Goal: Task Accomplishment & Management: Manage account settings

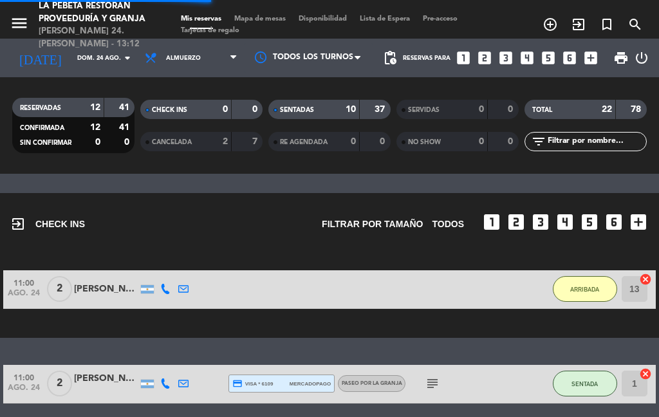
select select "es"
select select "lunch"
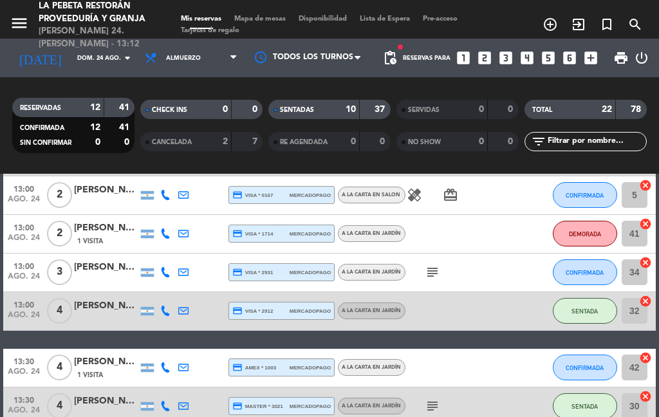
scroll to position [486, 0]
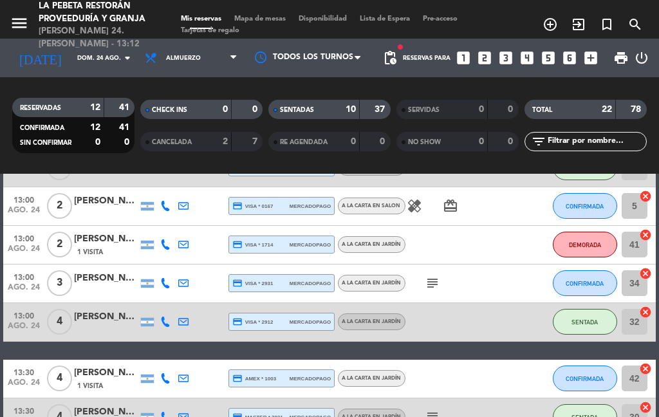
click at [586, 281] on span "CONFIRMADA" at bounding box center [585, 283] width 38 height 7
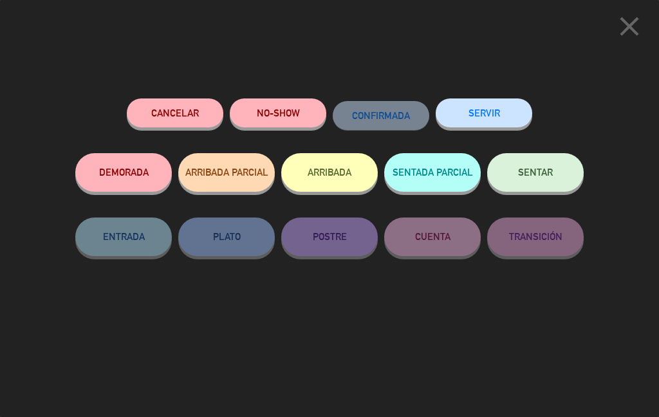
click at [559, 178] on button "SENTAR" at bounding box center [535, 172] width 97 height 39
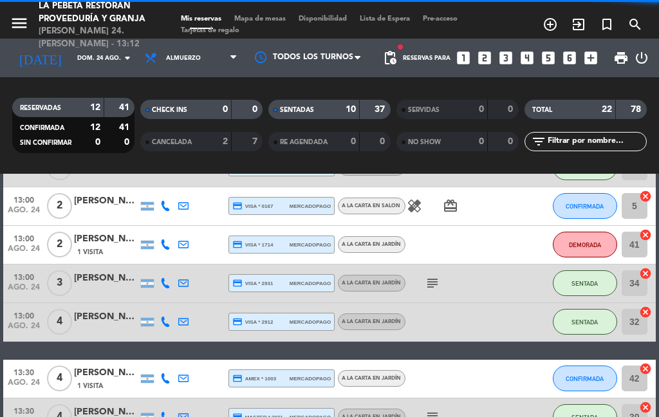
select select "lunch"
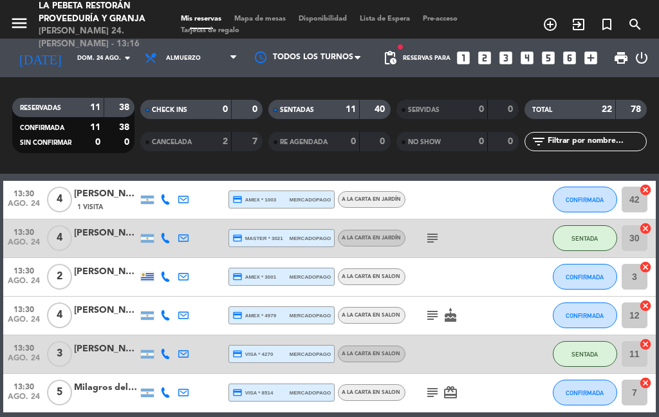
scroll to position [667, 0]
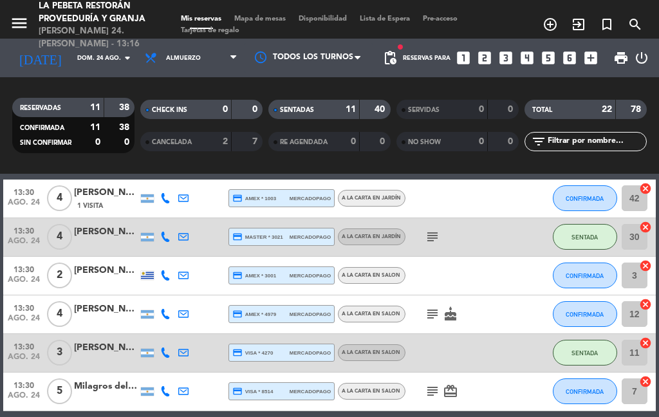
click at [594, 272] on span "CONFIRMADA" at bounding box center [585, 275] width 38 height 7
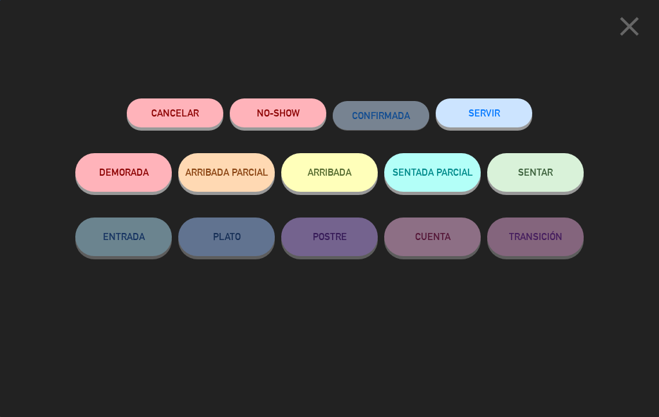
click at [535, 186] on button "SENTAR" at bounding box center [535, 172] width 97 height 39
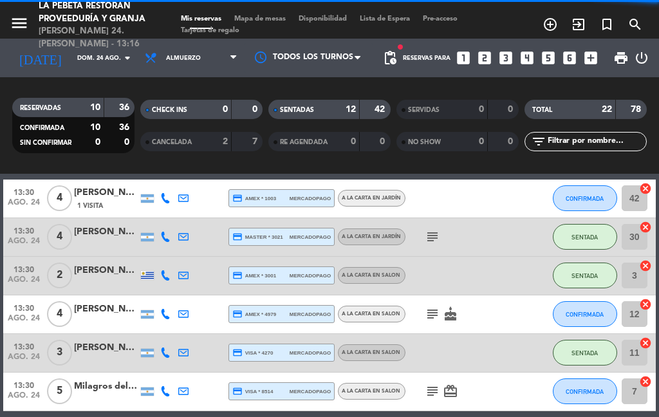
select select "lunch"
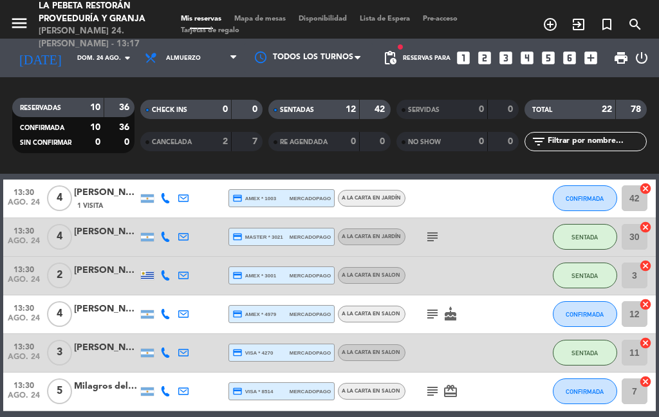
select select "lunch"
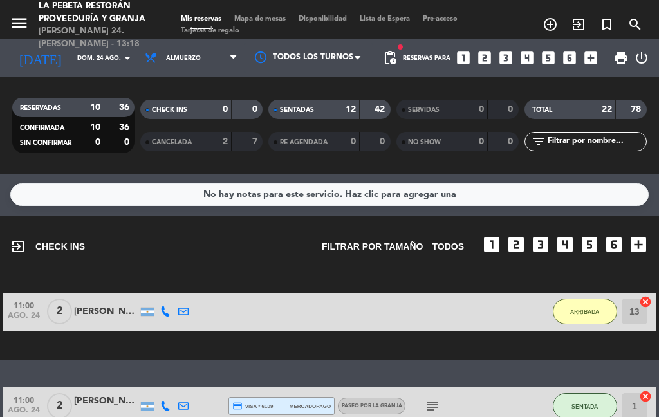
scroll to position [0, 0]
click at [593, 305] on button "ARRIBADA" at bounding box center [585, 312] width 64 height 26
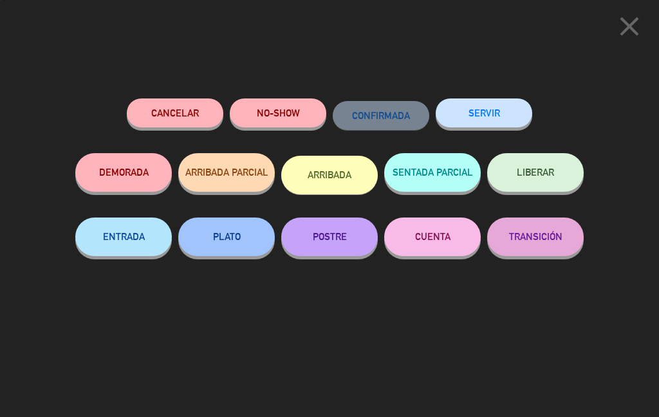
click at [553, 187] on button "LIBERAR" at bounding box center [535, 172] width 97 height 39
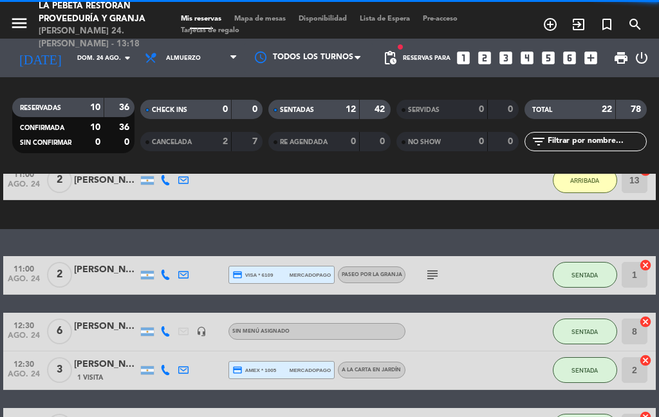
select select "lunch"
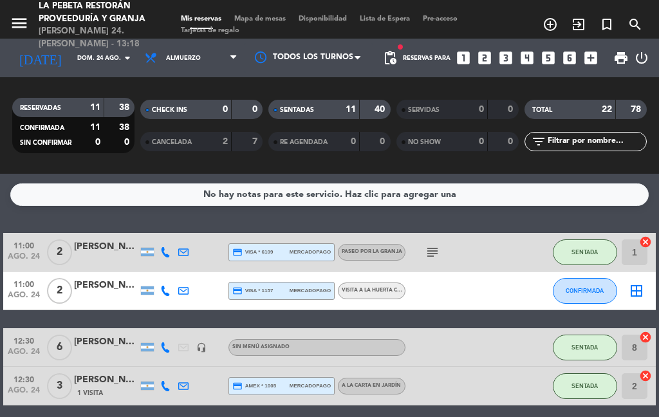
click at [567, 287] on span "CONFIRMADA" at bounding box center [585, 290] width 38 height 7
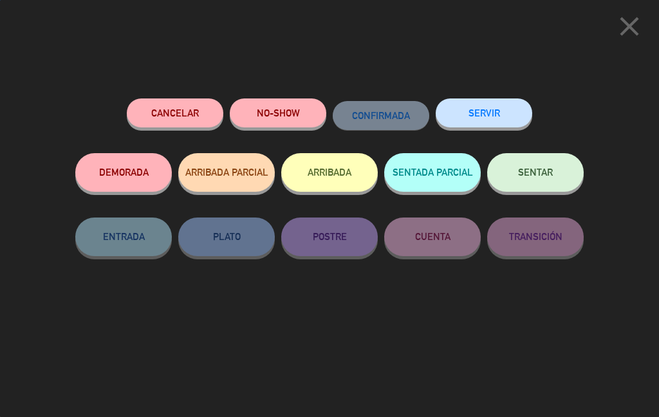
click at [523, 188] on button "SENTAR" at bounding box center [535, 172] width 97 height 39
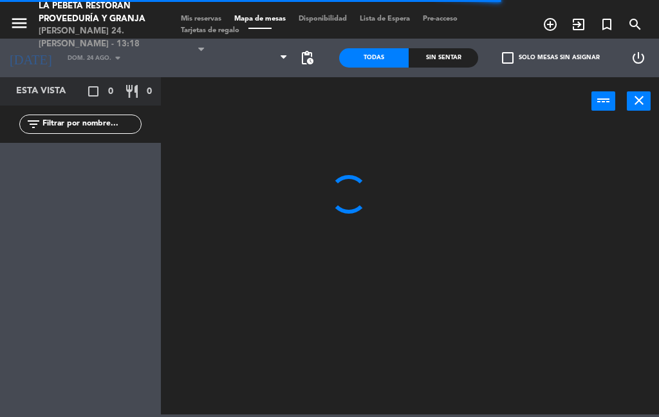
select select "lunch"
select select
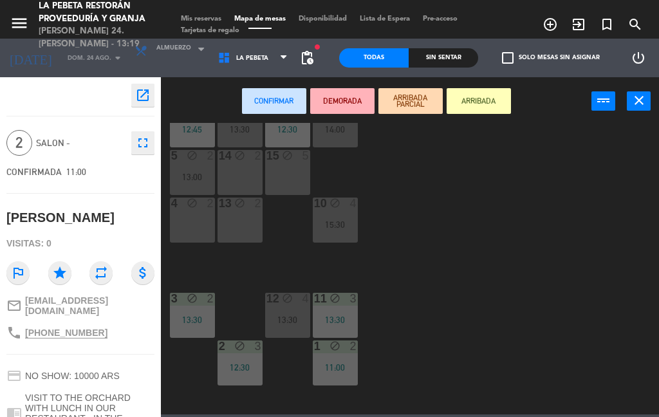
scroll to position [378, 0]
click at [241, 229] on div "13 block 2" at bounding box center [240, 219] width 45 height 45
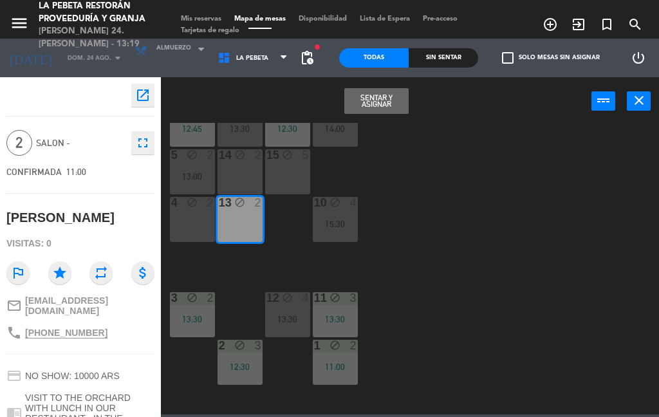
click at [236, 220] on div "13 block 2" at bounding box center [240, 219] width 45 height 45
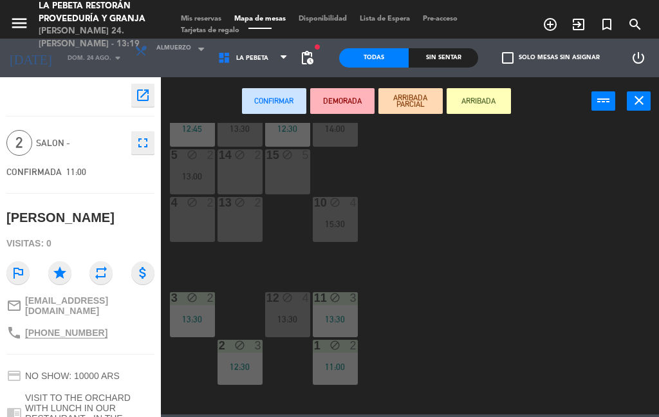
click at [240, 221] on div "13 block 2" at bounding box center [240, 219] width 45 height 45
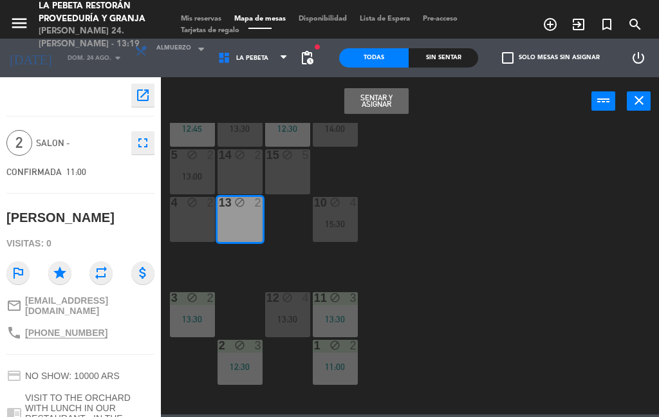
click at [368, 110] on button "Sentar y Asignar" at bounding box center [377, 101] width 64 height 26
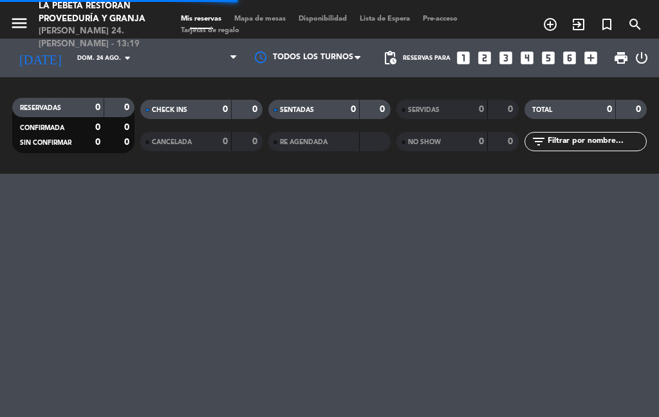
select select "lunch"
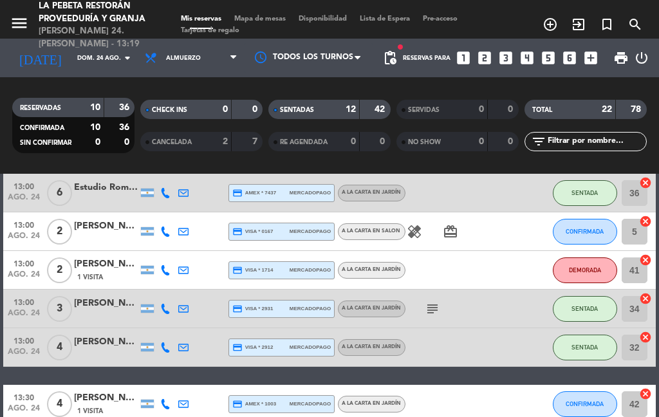
scroll to position [346, 0]
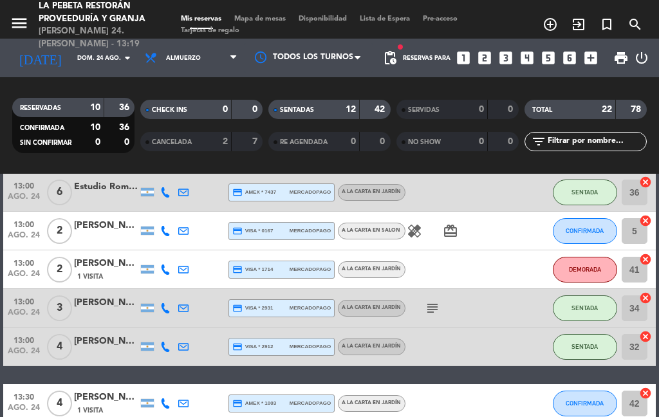
click at [590, 266] on span "DEMORADA" at bounding box center [585, 269] width 32 height 7
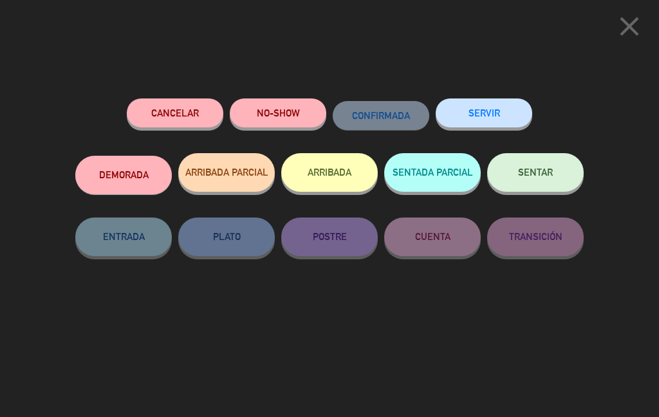
click at [560, 172] on button "SENTAR" at bounding box center [535, 172] width 97 height 39
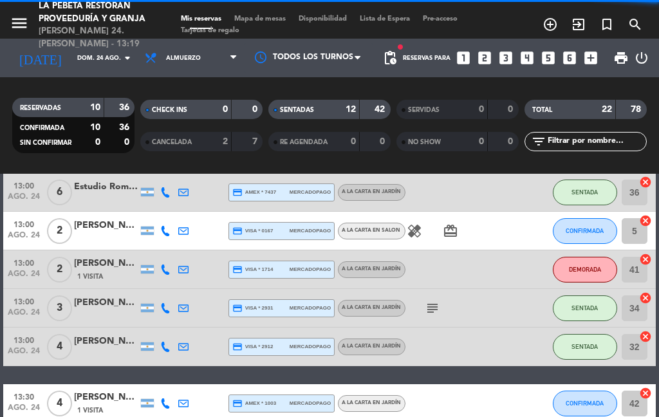
select select "lunch"
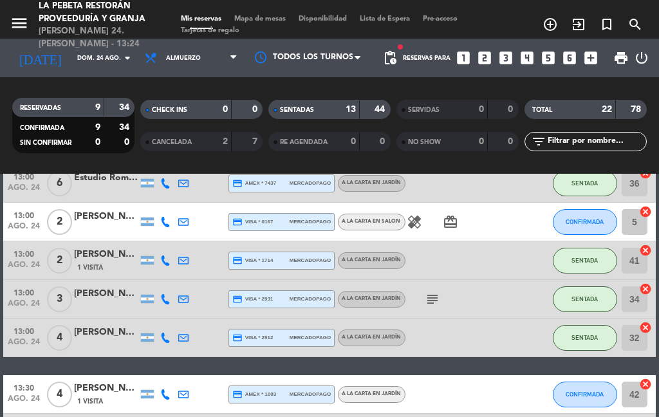
scroll to position [229, 0]
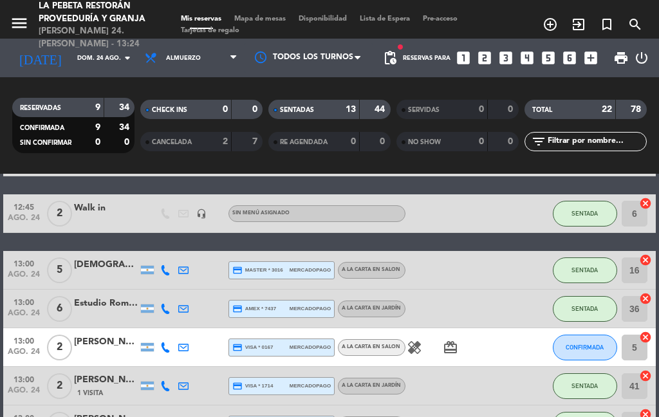
select select "lunch"
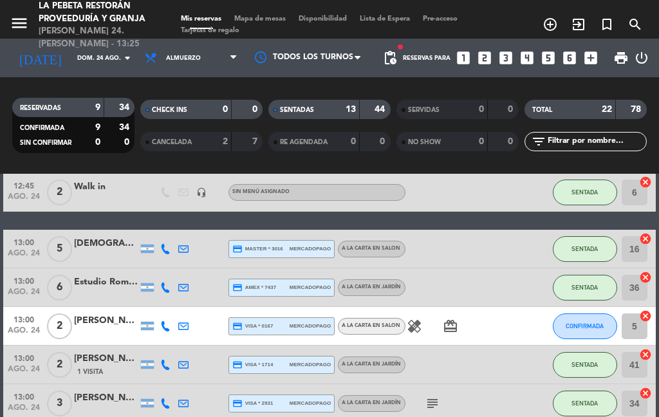
scroll to position [252, 0]
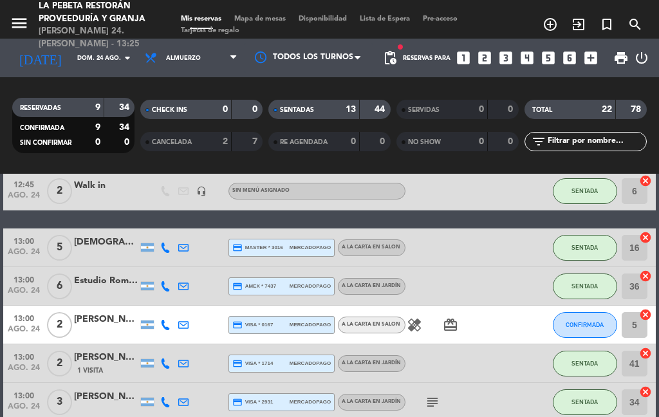
click at [410, 317] on icon "healing" at bounding box center [414, 324] width 15 height 15
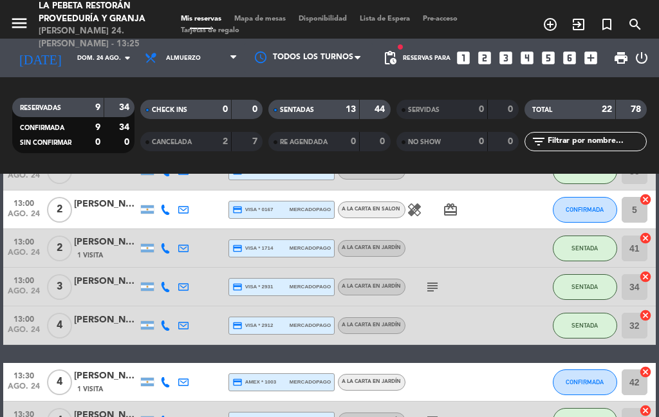
scroll to position [355, 0]
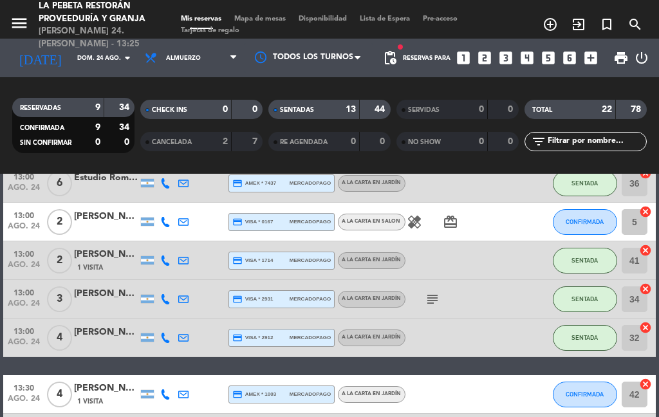
click at [634, 209] on input "5" at bounding box center [635, 222] width 26 height 26
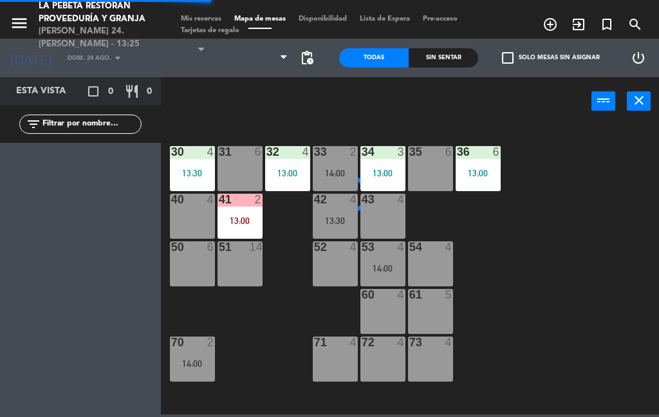
select select "lunch"
select select
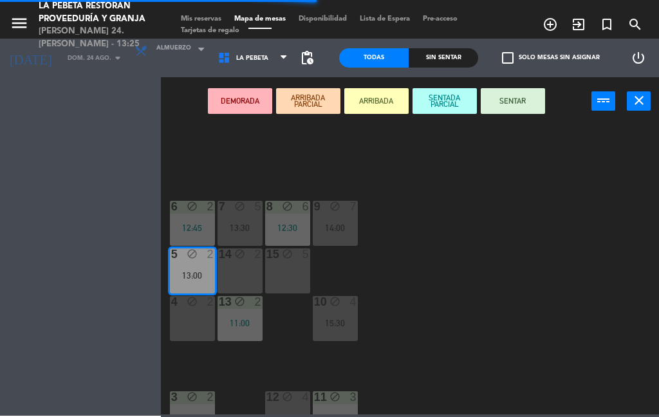
scroll to position [287, 0]
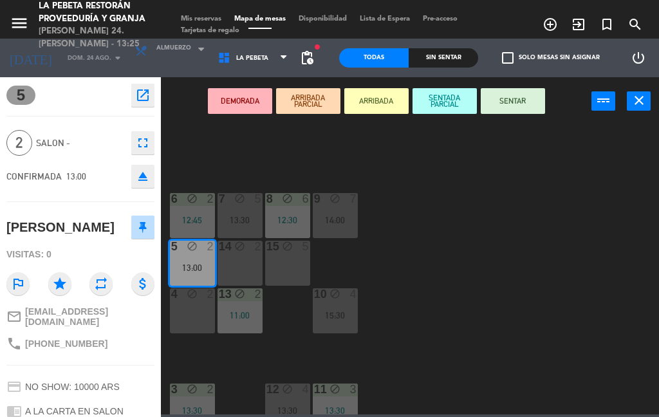
click at [188, 314] on div "4 block 2" at bounding box center [192, 310] width 45 height 45
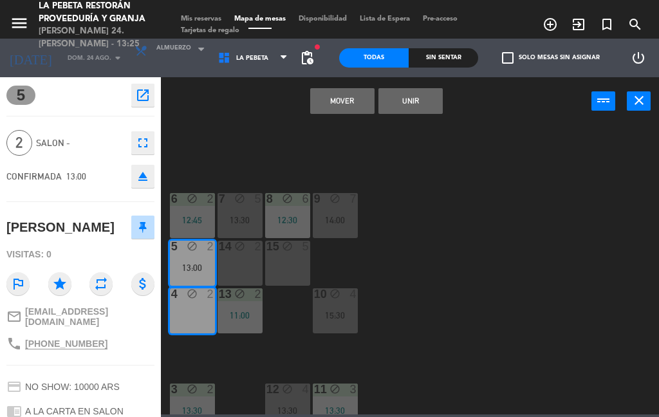
click at [175, 271] on div "13:00" at bounding box center [192, 267] width 45 height 9
click at [339, 93] on button "Mover" at bounding box center [342, 101] width 64 height 26
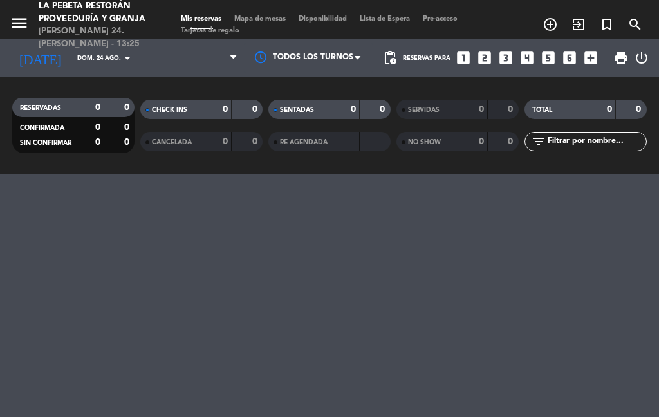
select select "lunch"
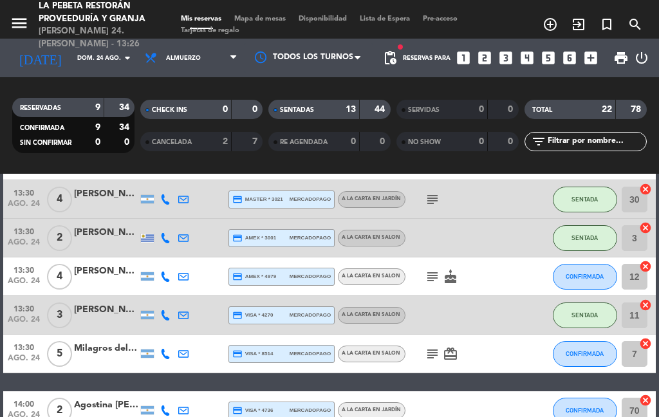
scroll to position [589, 0]
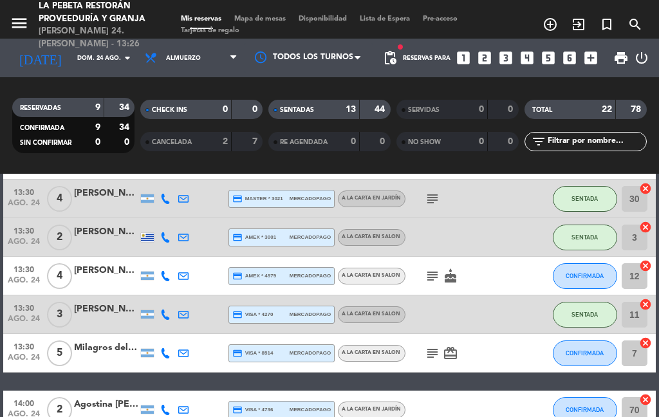
click at [578, 350] on span "CONFIRMADA" at bounding box center [585, 353] width 38 height 7
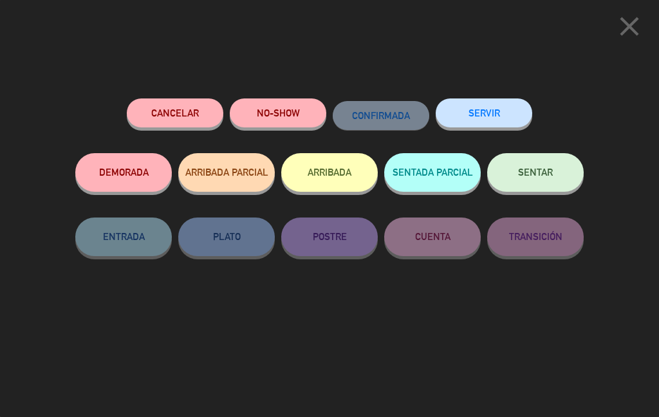
click at [574, 178] on button "SENTAR" at bounding box center [535, 172] width 97 height 39
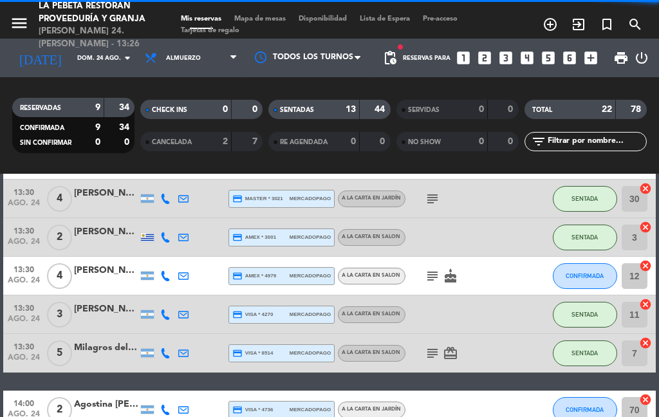
select select "lunch"
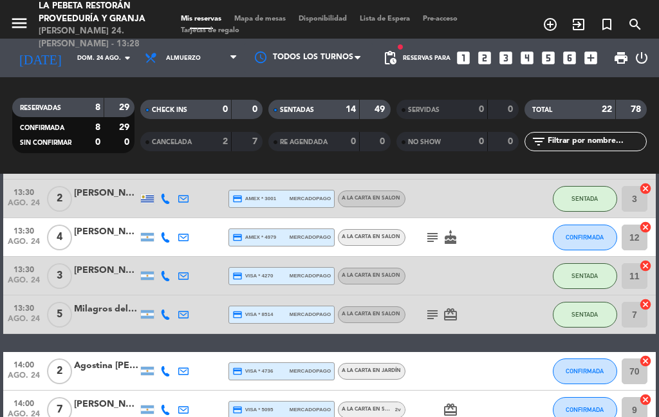
scroll to position [614, 0]
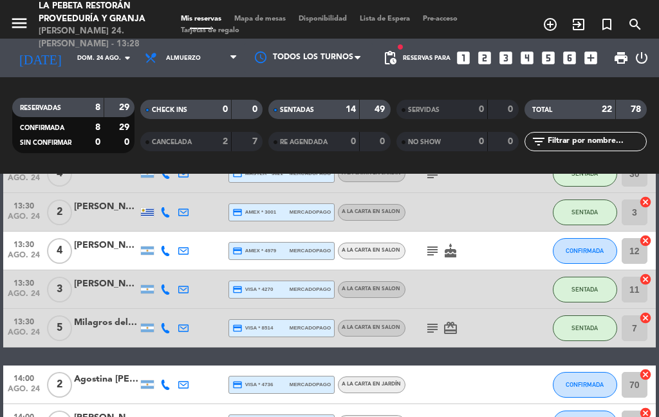
click at [587, 247] on span "CONFIRMADA" at bounding box center [585, 250] width 38 height 7
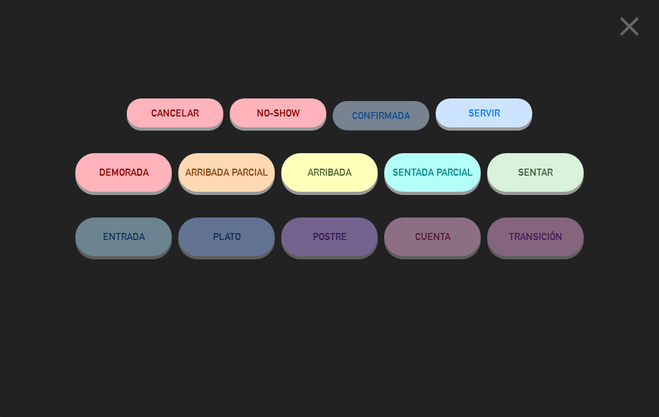
click at [545, 157] on button "SENTAR" at bounding box center [535, 172] width 97 height 39
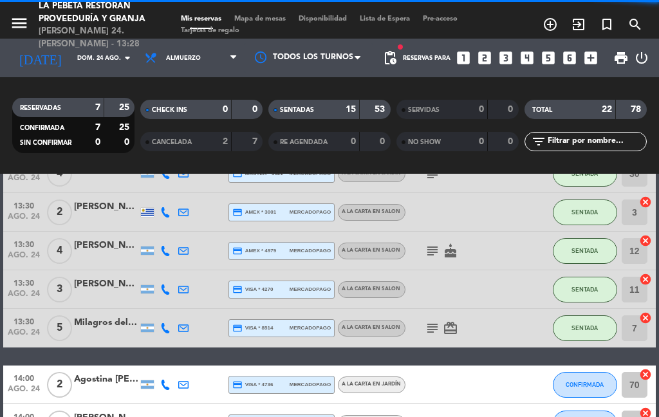
select select "lunch"
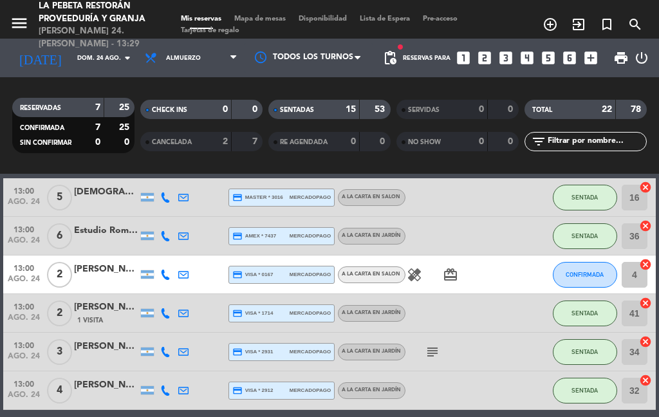
scroll to position [303, 0]
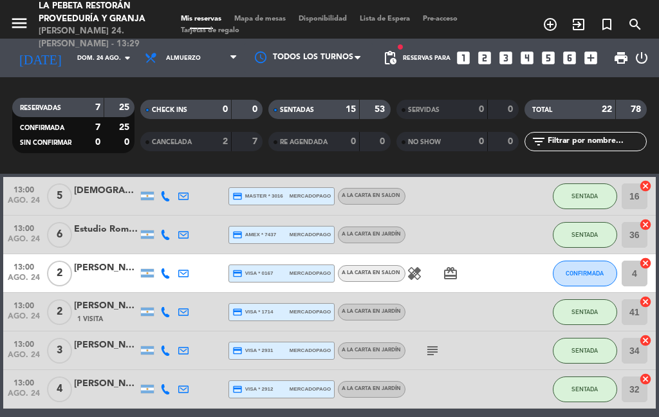
click at [417, 266] on icon "healing" at bounding box center [414, 273] width 15 height 15
click at [413, 266] on icon "healing" at bounding box center [414, 273] width 15 height 15
click at [404, 265] on div "A LA CARTA EN SALON" at bounding box center [372, 273] width 68 height 17
click at [421, 266] on icon "healing" at bounding box center [414, 273] width 15 height 15
click at [589, 270] on span "CONFIRMADA" at bounding box center [585, 273] width 38 height 7
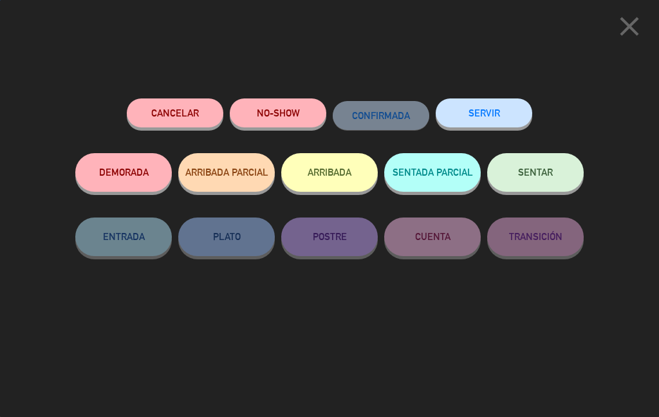
click at [559, 162] on button "SENTAR" at bounding box center [535, 172] width 97 height 39
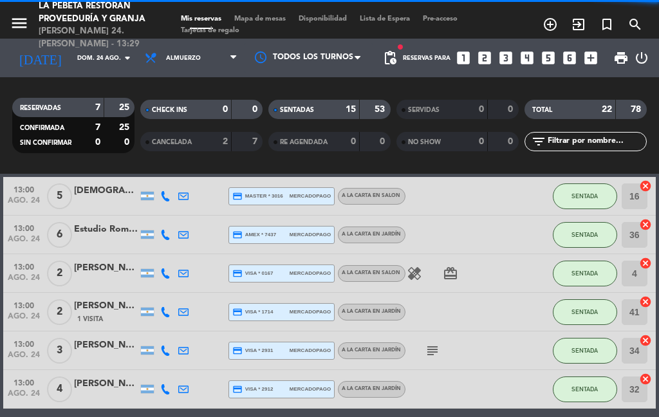
select select "lunch"
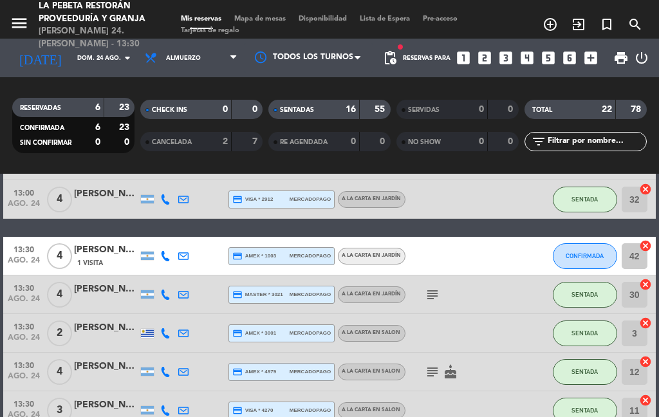
scroll to position [491, 0]
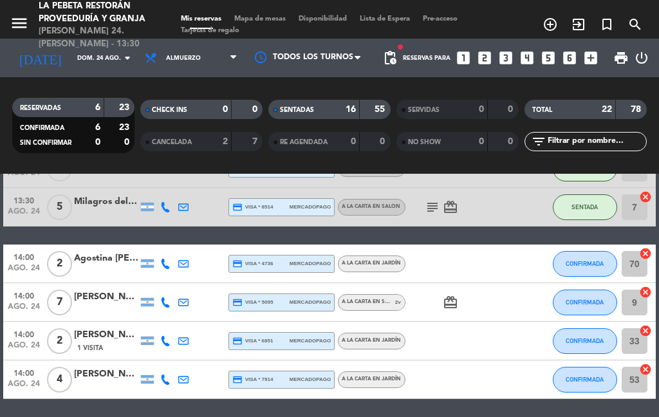
select select "lunch"
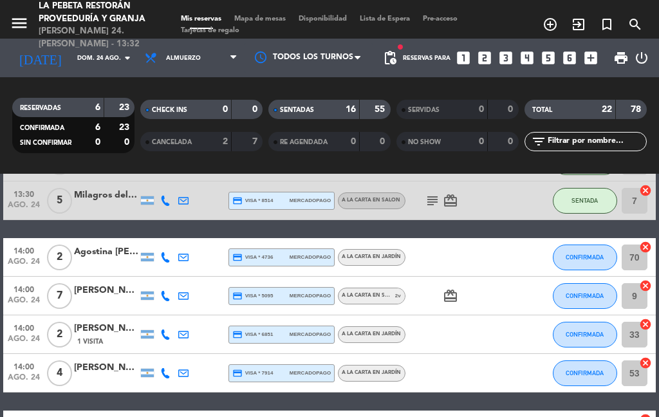
scroll to position [766, 0]
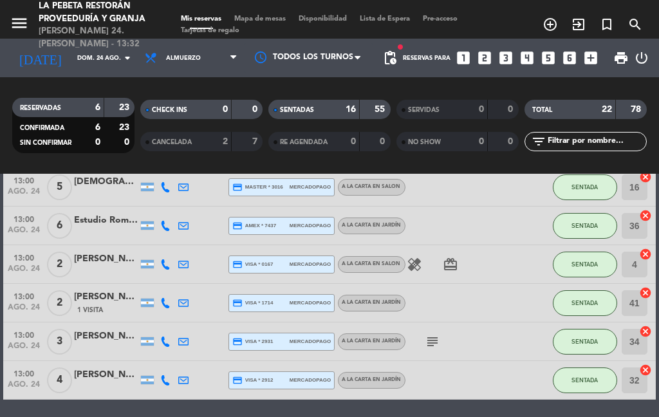
click at [592, 50] on icon "add_box" at bounding box center [591, 58] width 17 height 17
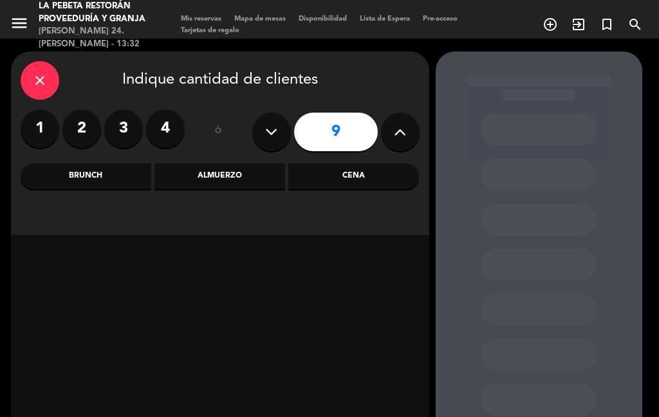
click at [266, 164] on div "Almuerzo" at bounding box center [220, 177] width 131 height 26
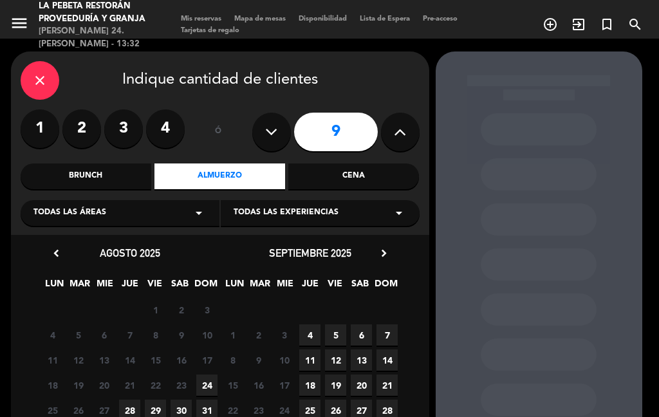
click at [399, 122] on icon at bounding box center [400, 131] width 12 height 19
type input "10"
click at [214, 375] on span "24" at bounding box center [206, 385] width 21 height 21
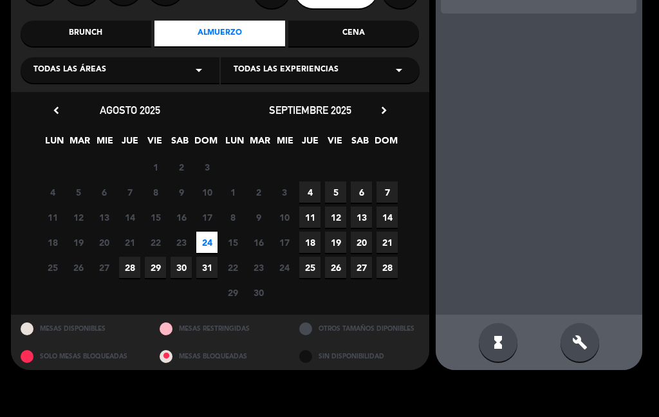
scroll to position [141, 0]
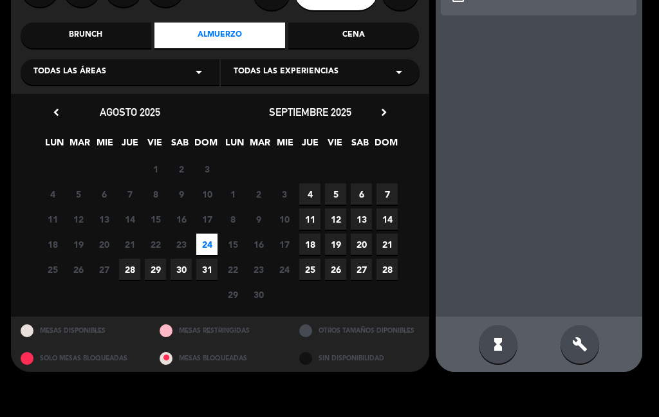
click at [211, 249] on span "24" at bounding box center [206, 244] width 21 height 21
click at [226, 323] on div "MESAS RESTRINGIDAS" at bounding box center [220, 331] width 140 height 28
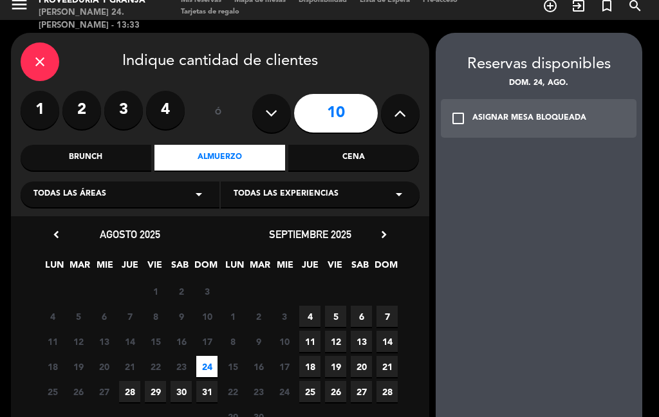
scroll to position [6, 0]
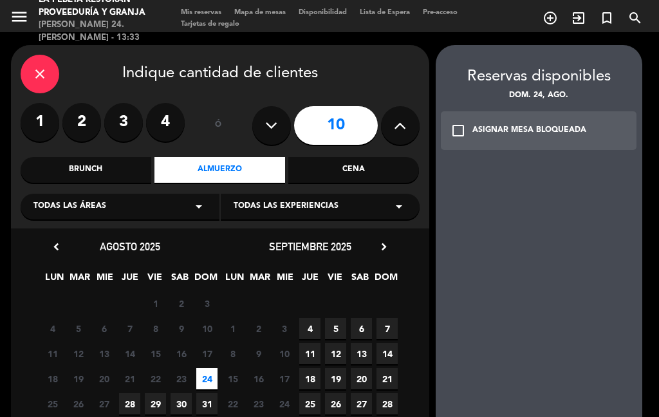
click at [574, 133] on div "ASIGNAR MESA BLOQUEADA" at bounding box center [530, 130] width 114 height 13
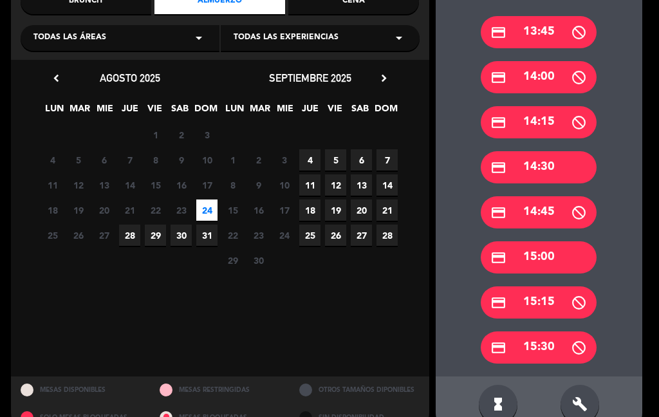
scroll to position [175, 0]
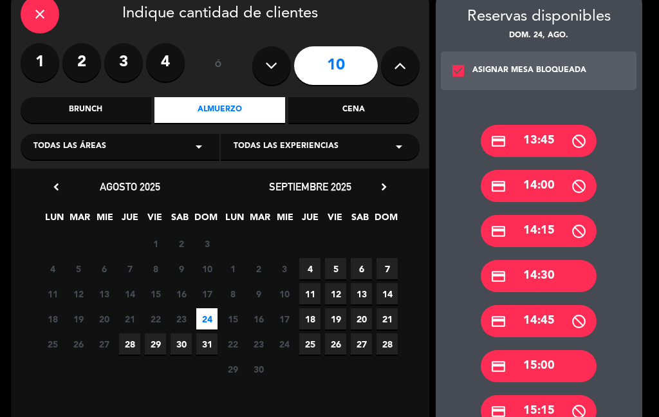
click at [558, 188] on div "credit_card 14:00" at bounding box center [539, 186] width 116 height 32
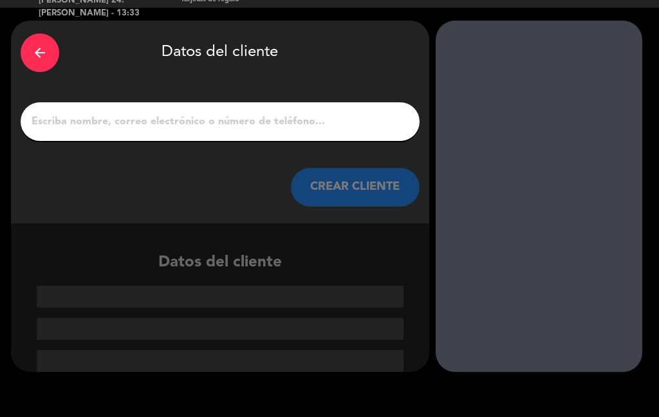
click at [319, 145] on div "arrow_back Datos del cliente CREAR CLIENTE" at bounding box center [220, 122] width 419 height 203
click at [326, 107] on div at bounding box center [220, 121] width 399 height 39
click at [223, 114] on input "1" at bounding box center [220, 122] width 380 height 18
type input "W"
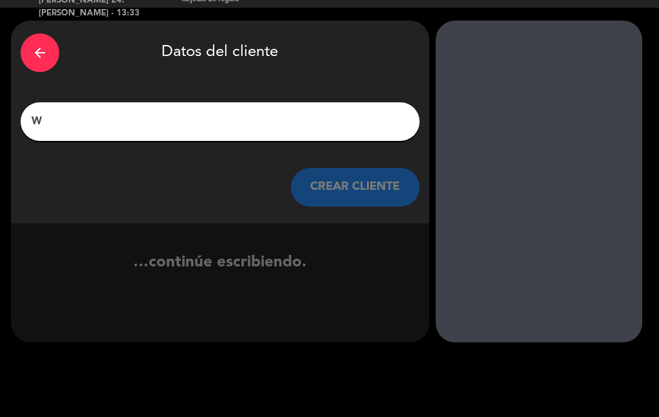
scroll to position [1, 0]
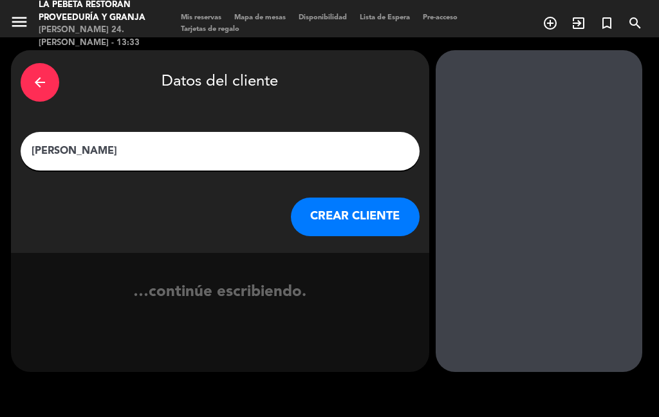
type input "[PERSON_NAME]"
click at [353, 298] on div "…continúe escribiendo." at bounding box center [220, 304] width 419 height 48
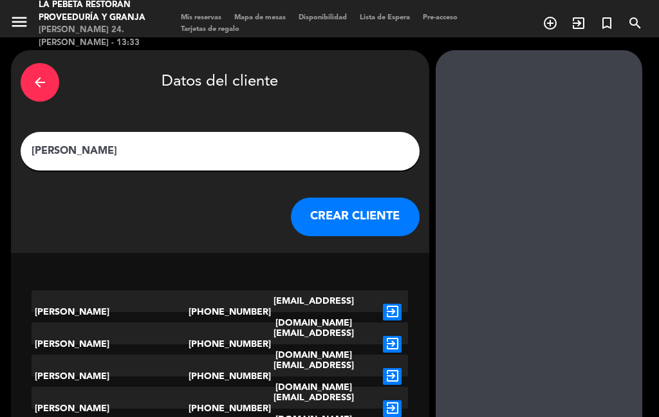
click at [363, 202] on button "CREAR CLIENTE" at bounding box center [355, 217] width 129 height 39
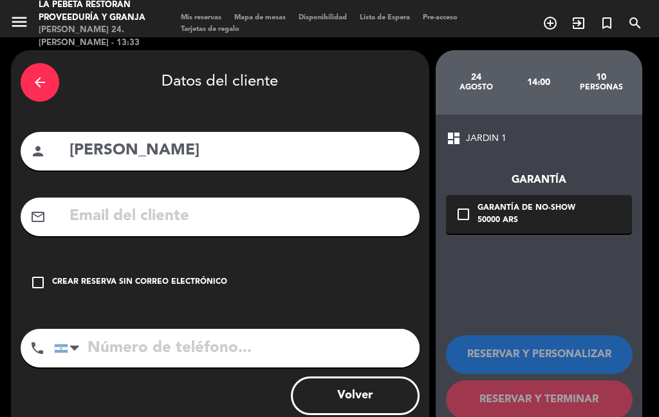
click at [259, 271] on div "check_box_outline_blank Crear reserva sin correo electrónico" at bounding box center [220, 282] width 399 height 39
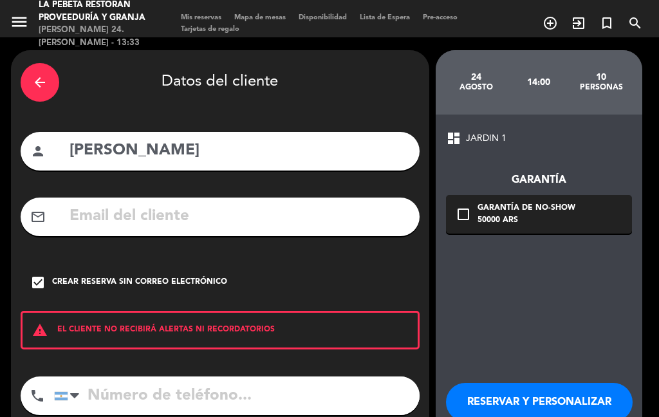
click at [285, 384] on input "tel" at bounding box center [237, 396] width 366 height 39
type input "1163354921"
click at [506, 324] on div "dashboard JARDIN 1 Garantía check_box_outline_blank Garantía de no-show 50000 A…" at bounding box center [539, 299] width 207 height 368
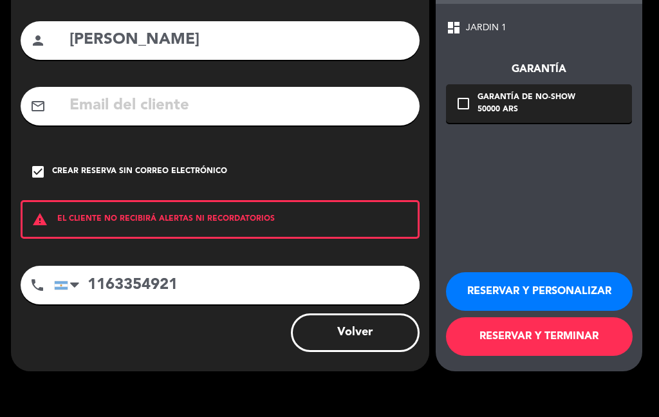
scroll to position [111, 0]
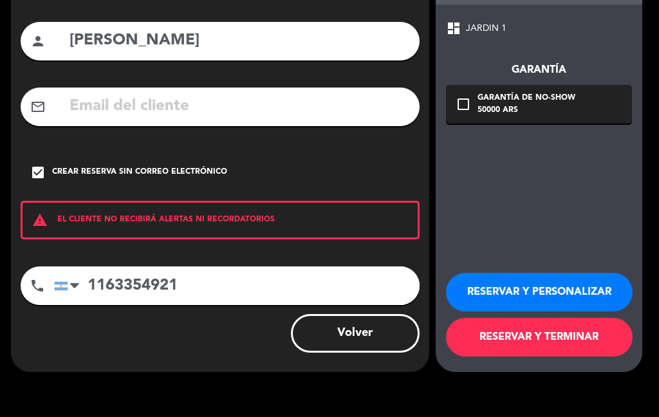
click at [601, 326] on button "RESERVAR Y TERMINAR" at bounding box center [539, 337] width 187 height 39
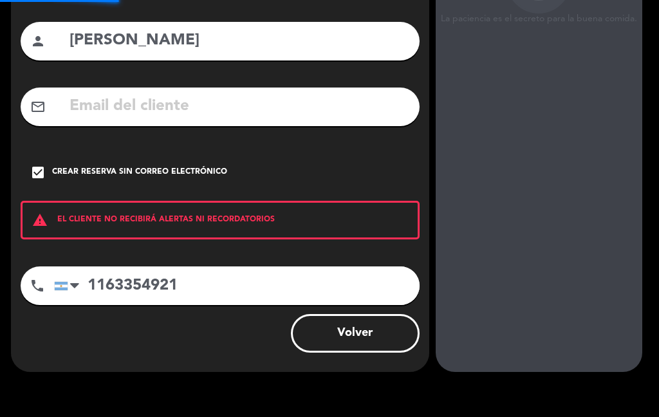
click at [607, 332] on div "La paciencia es el secreto para la buena comida. 24 agosto 14:00 10 personas da…" at bounding box center [539, 156] width 207 height 432
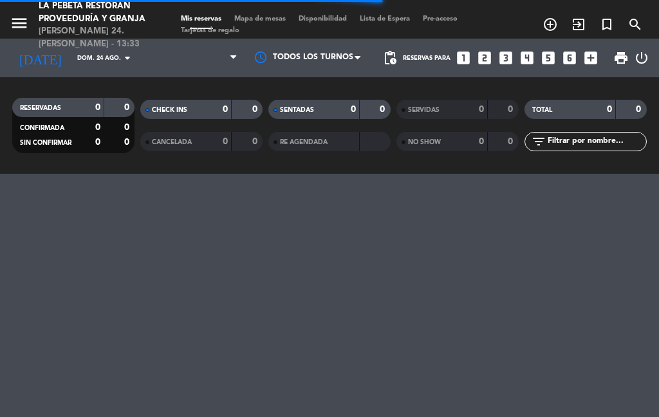
select select "lunch"
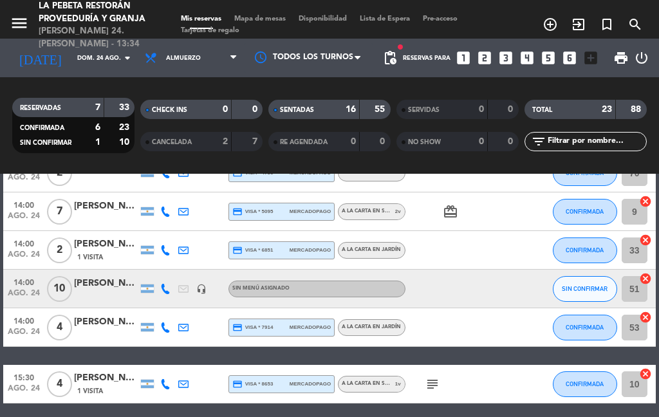
scroll to position [826, 0]
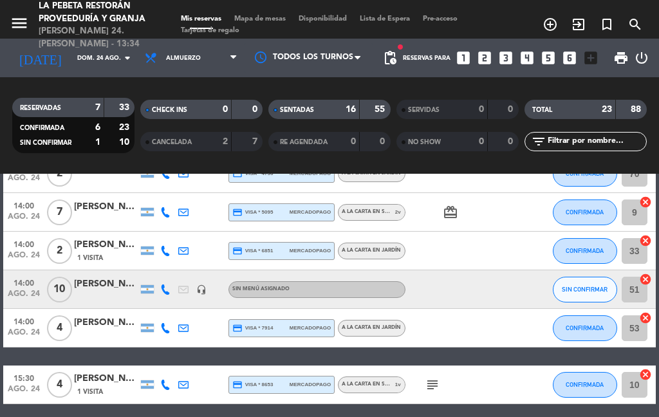
click at [632, 316] on input "53" at bounding box center [635, 329] width 26 height 26
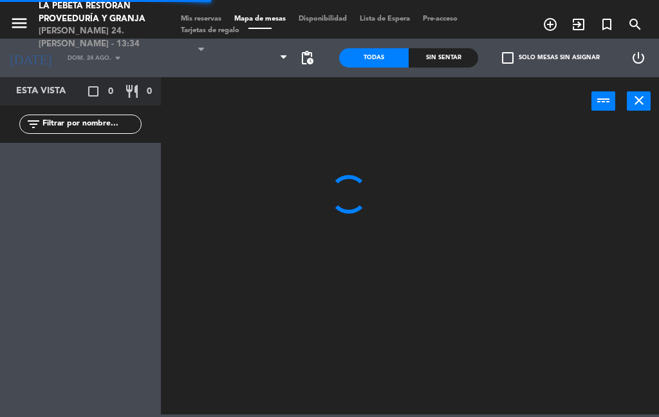
select select "lunch"
select select
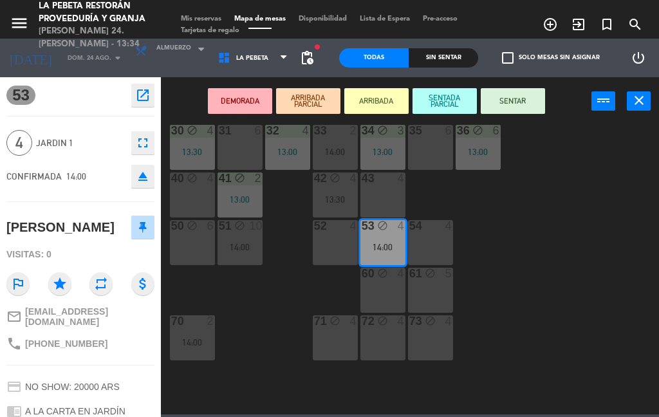
scroll to position [20, 0]
click at [341, 193] on div "42 block 4 13:30" at bounding box center [335, 196] width 45 height 45
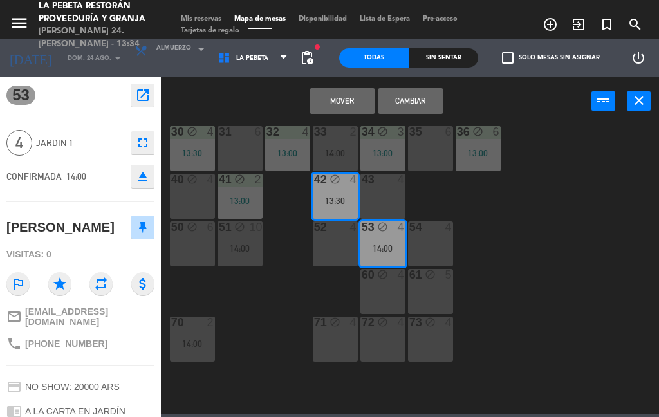
click at [391, 194] on div "43 4" at bounding box center [383, 196] width 45 height 45
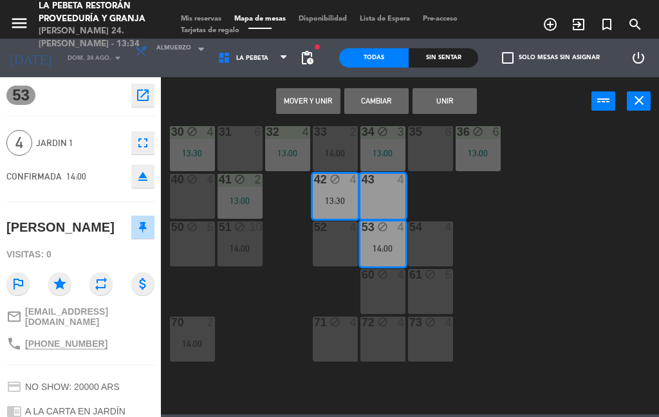
click at [348, 199] on div "13:30" at bounding box center [335, 200] width 45 height 9
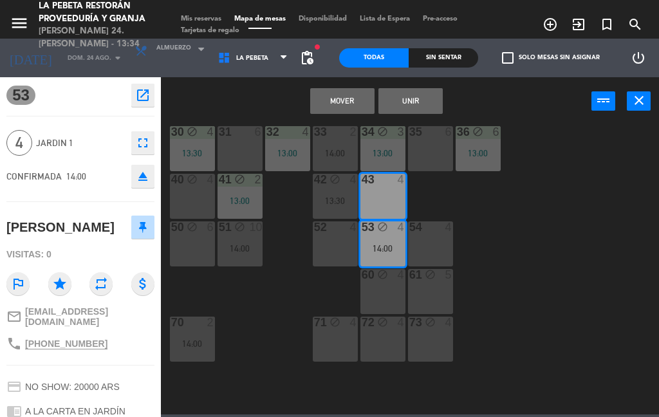
click at [338, 241] on div "52 4" at bounding box center [335, 244] width 45 height 45
click at [339, 234] on div "52 4" at bounding box center [335, 228] width 45 height 13
click at [346, 240] on div "52 4" at bounding box center [335, 244] width 45 height 45
click at [344, 202] on div "13:30" at bounding box center [335, 200] width 45 height 9
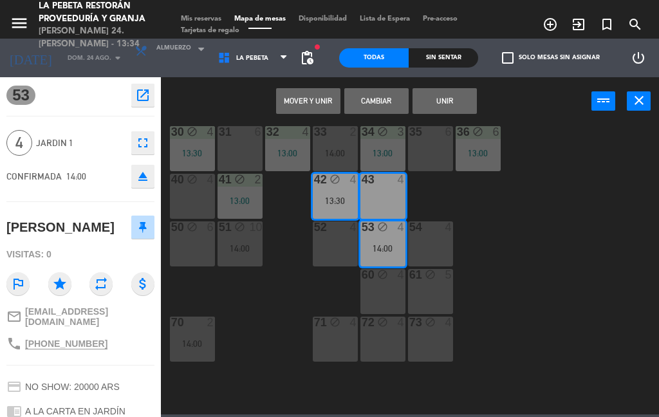
click at [345, 243] on div "52 4" at bounding box center [335, 244] width 45 height 45
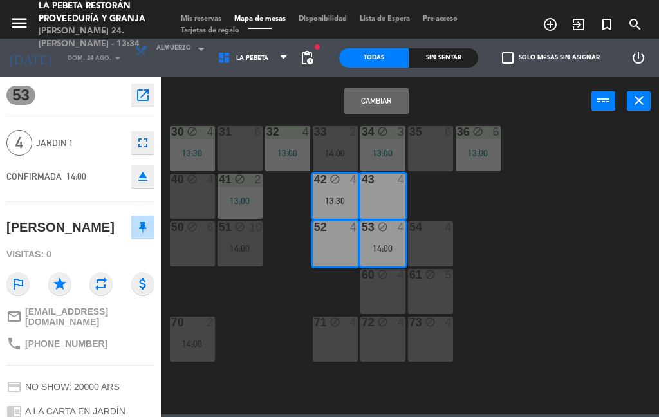
click at [380, 209] on div "43 4" at bounding box center [383, 196] width 45 height 45
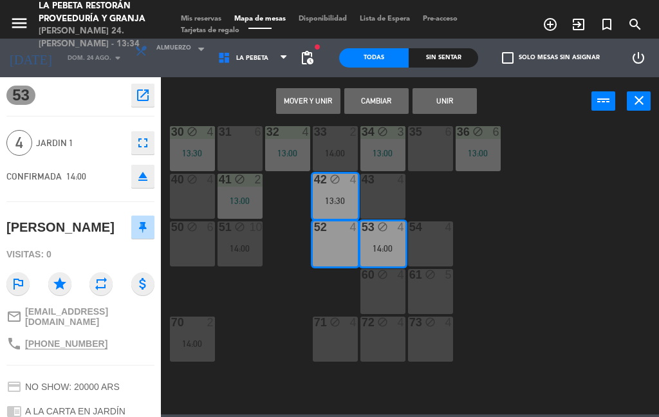
click at [344, 209] on div "42 block 4 13:30" at bounding box center [335, 196] width 45 height 45
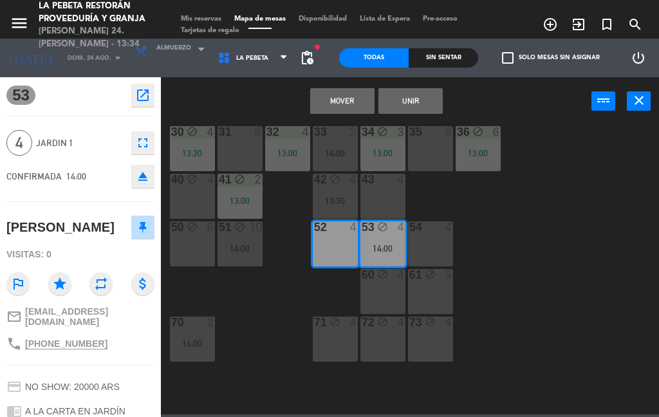
click at [341, 113] on button "Mover" at bounding box center [342, 101] width 64 height 26
click at [351, 100] on button "Mover" at bounding box center [342, 101] width 64 height 26
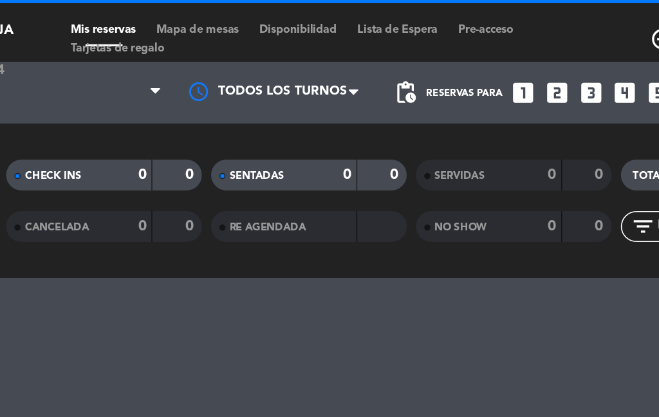
select select "lunch"
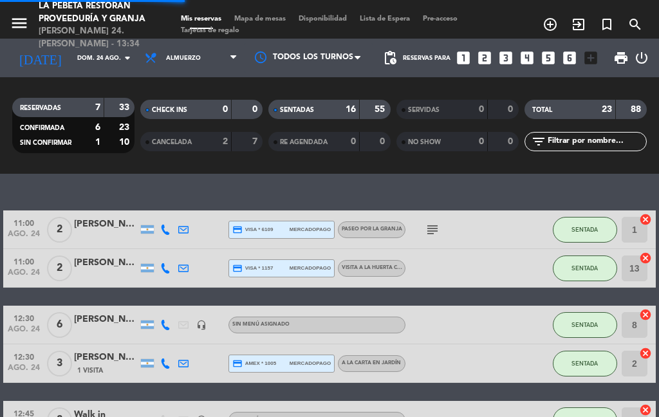
select select "lunch"
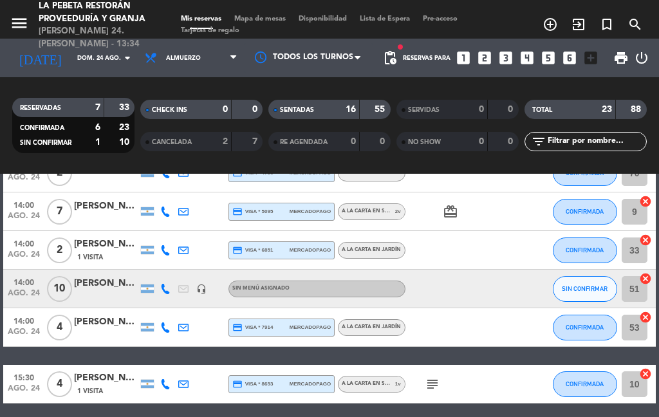
scroll to position [826, 0]
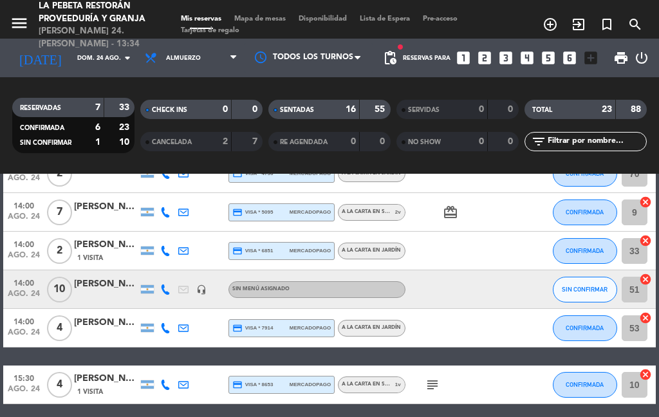
click at [599, 309] on div "CONFIRMADA" at bounding box center [585, 328] width 64 height 38
click at [598, 277] on button "SIN CONFIRMAR" at bounding box center [585, 290] width 64 height 26
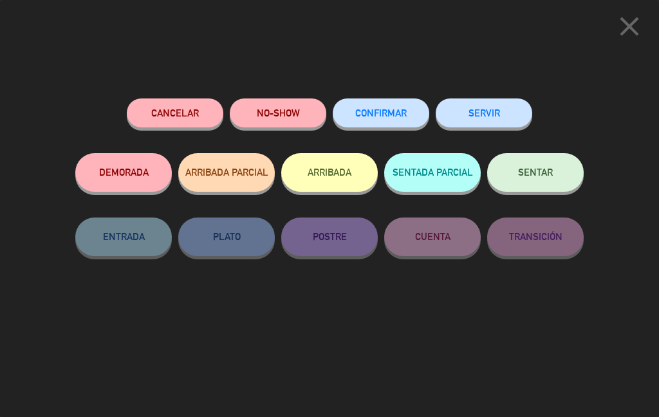
click at [415, 99] on div "CONFIRMAR" at bounding box center [381, 126] width 97 height 55
click at [394, 119] on button "CONFIRMAR" at bounding box center [381, 113] width 97 height 29
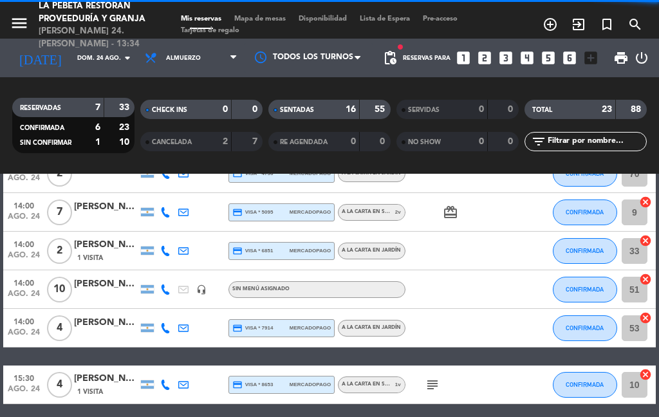
select select "lunch"
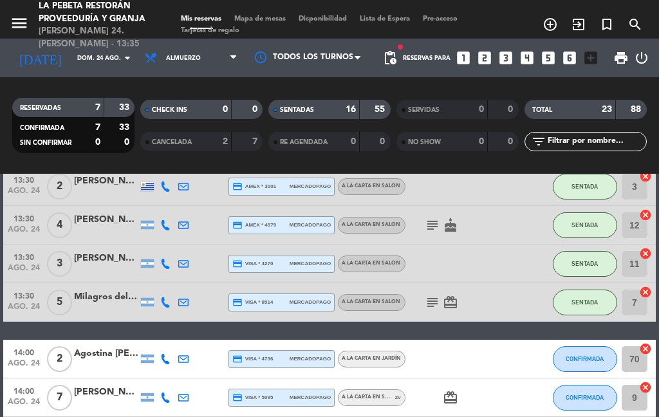
scroll to position [640, 0]
click at [120, 361] on div at bounding box center [106, 366] width 64 height 10
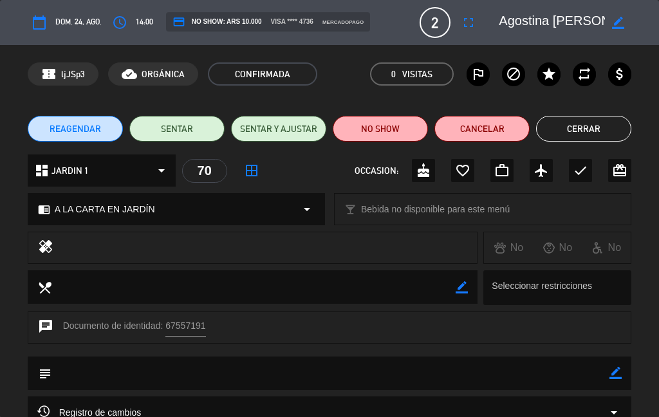
click at [465, 41] on div "calendar_today dom. 24, ago. access_time 14:00 credit_card NO SHOW: ARS 10.000 …" at bounding box center [329, 22] width 659 height 45
click at [478, 26] on button "fullscreen" at bounding box center [468, 22] width 23 height 23
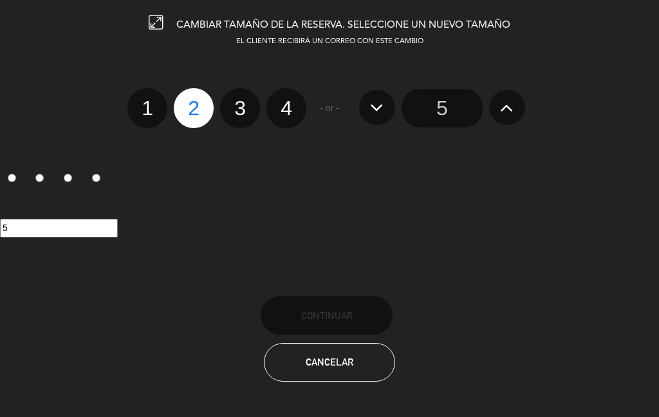
click at [239, 98] on label "3" at bounding box center [240, 108] width 40 height 40
click at [239, 98] on input "3" at bounding box center [238, 97] width 8 height 8
radio input "true"
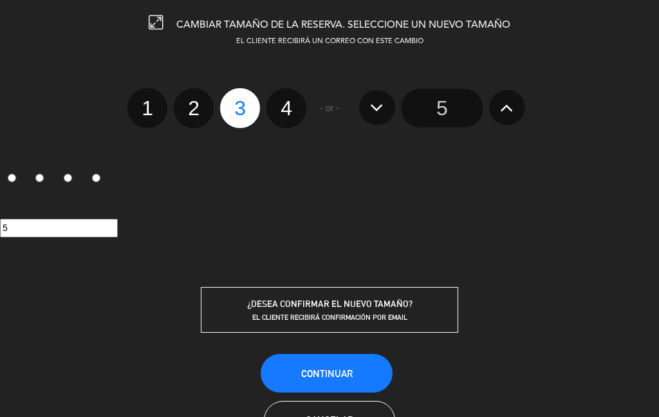
radio input "false"
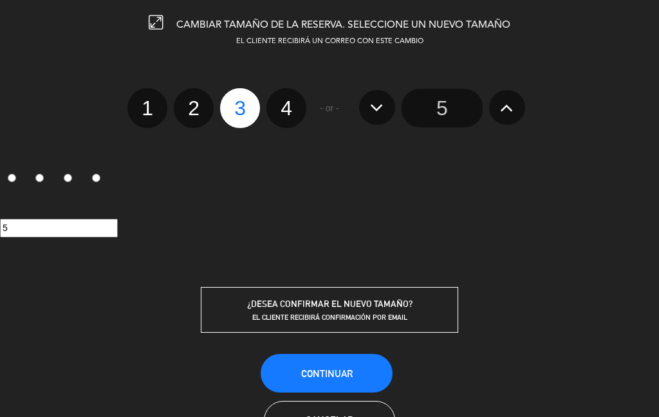
radio input "false"
radio input "true"
click at [355, 376] on button "Continuar" at bounding box center [327, 373] width 132 height 39
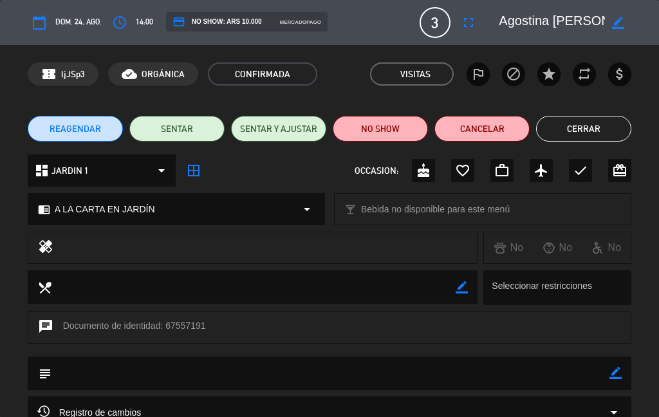
scroll to position [0, 0]
click at [578, 128] on button "Cerrar" at bounding box center [583, 129] width 95 height 26
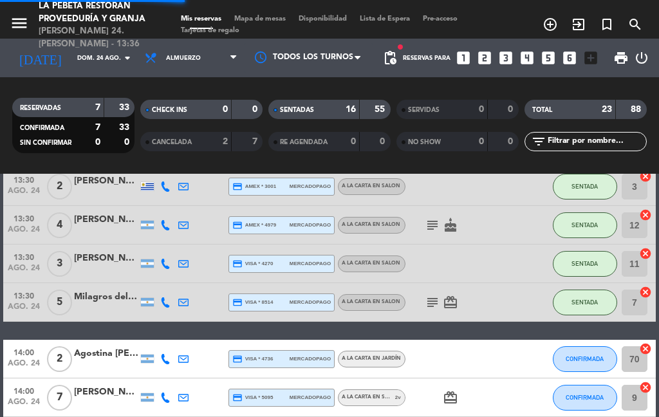
select select "lunch"
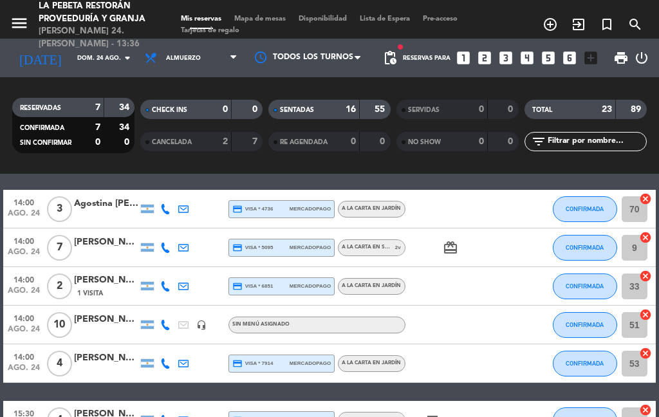
scroll to position [792, 0]
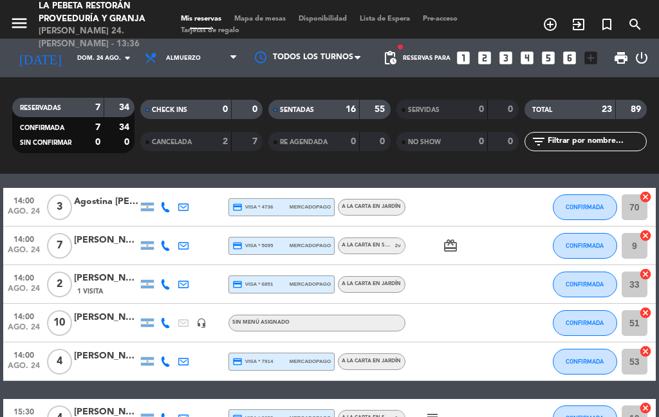
click at [553, 272] on button "CONFIRMADA" at bounding box center [585, 285] width 64 height 26
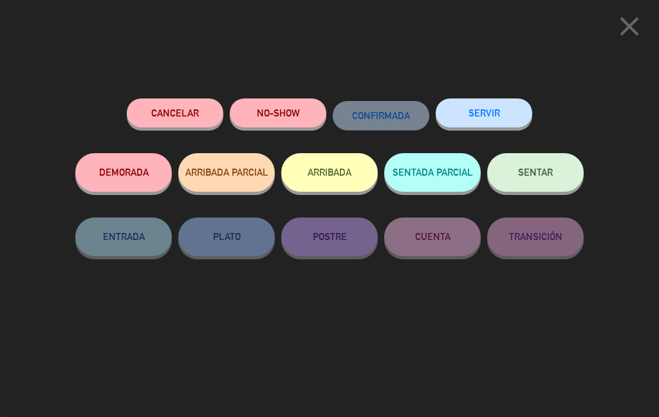
click at [618, 35] on icon "close" at bounding box center [630, 26] width 32 height 32
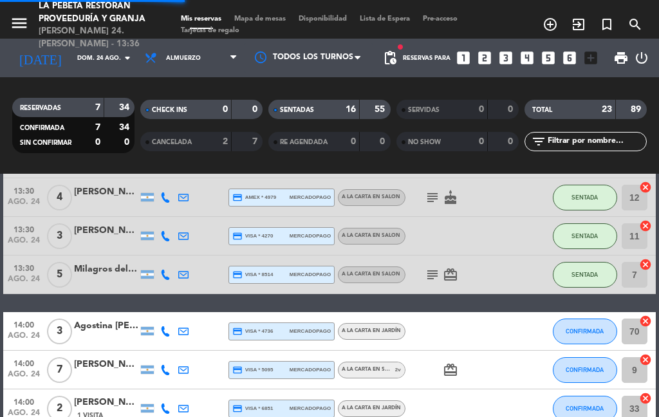
select select "lunch"
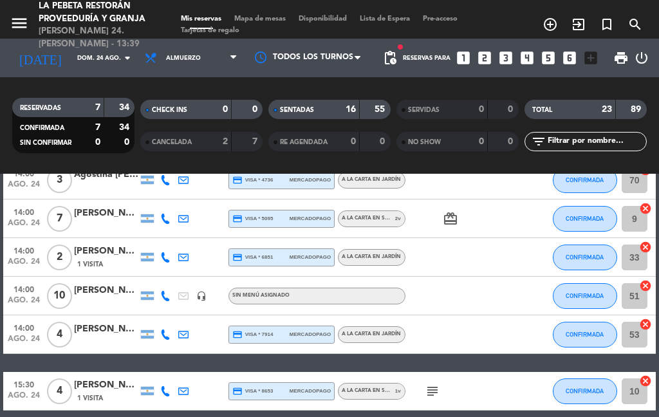
scroll to position [817, 0]
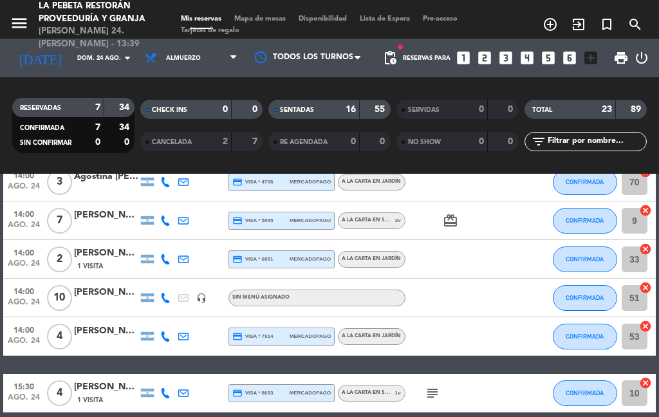
select select "lunch"
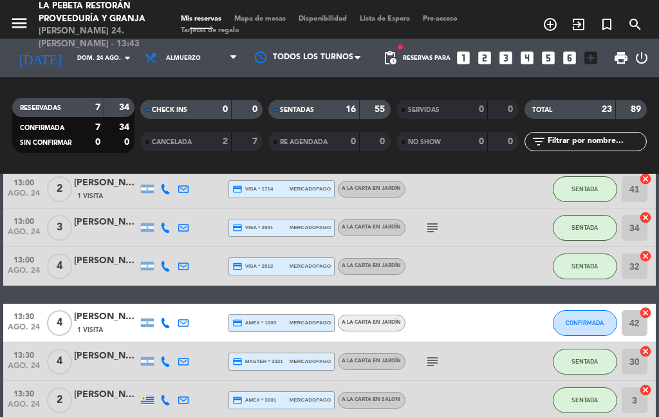
scroll to position [428, 0]
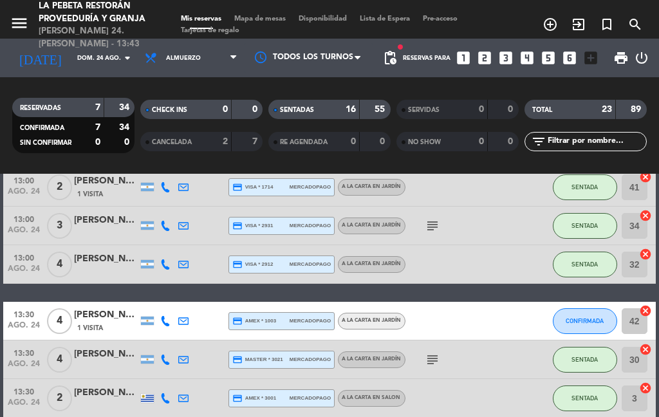
click at [171, 316] on icon at bounding box center [165, 321] width 10 height 10
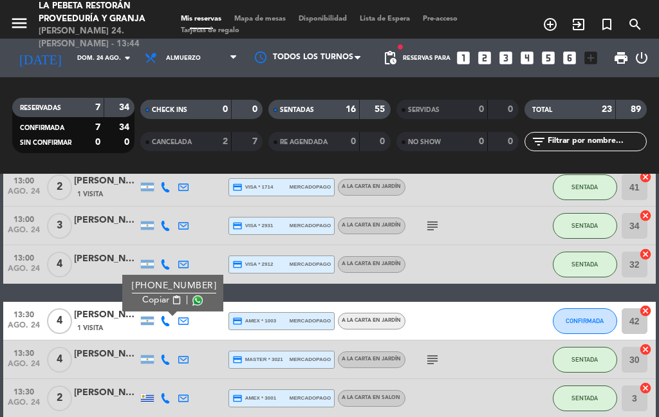
click at [636, 308] on input "42" at bounding box center [635, 321] width 26 height 26
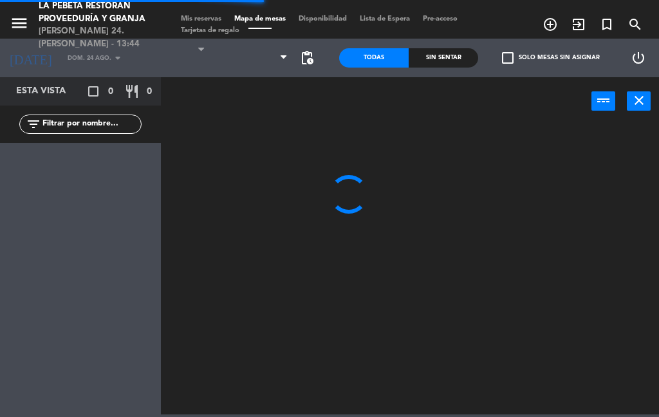
select select "lunch"
select select
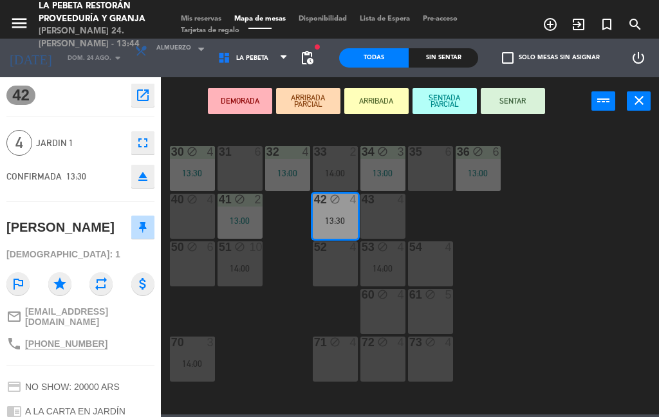
click at [252, 166] on div "31 6" at bounding box center [240, 168] width 45 height 45
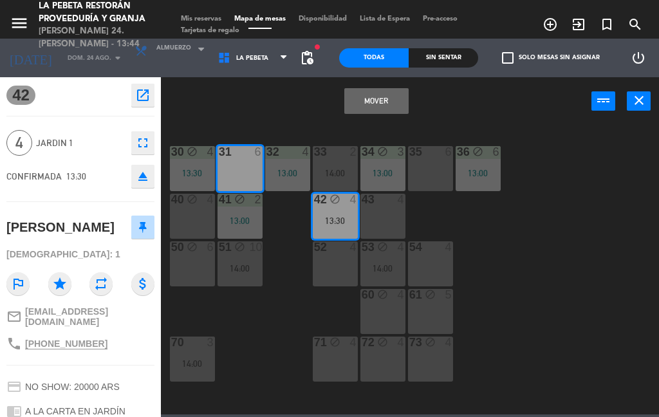
click at [399, 98] on button "Mover" at bounding box center [377, 101] width 64 height 26
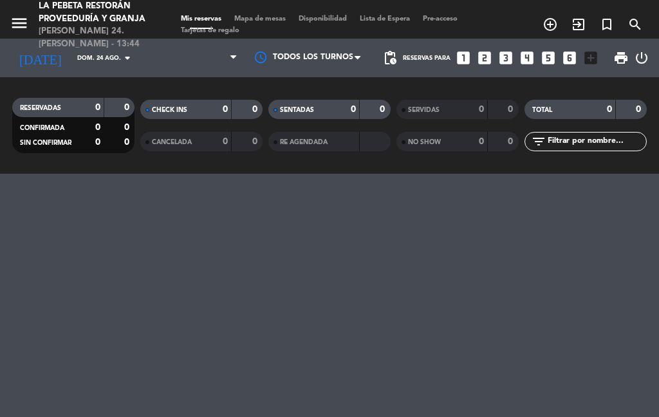
select select "lunch"
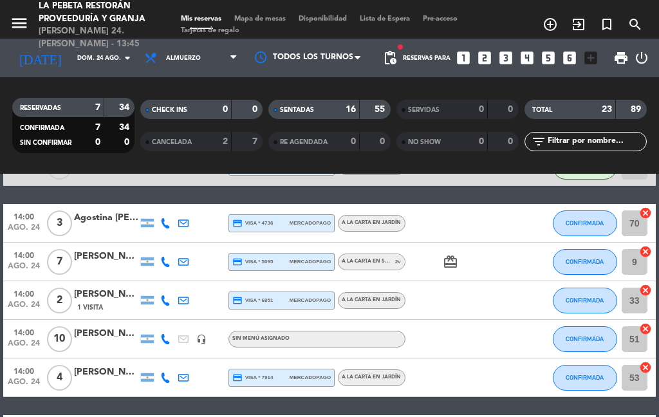
scroll to position [791, 0]
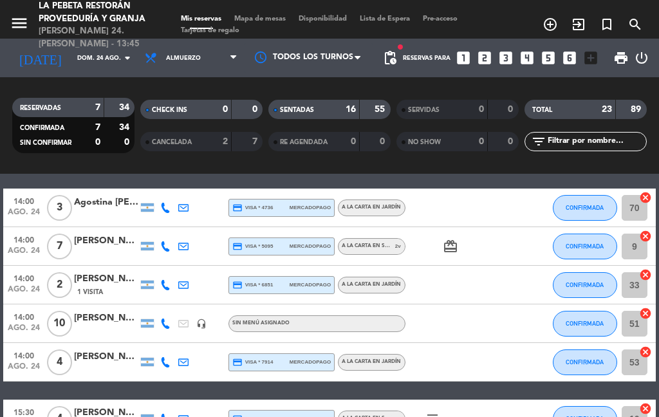
click at [643, 191] on icon "cancel" at bounding box center [645, 197] width 13 height 13
click at [639, 195] on input "70" at bounding box center [635, 208] width 26 height 26
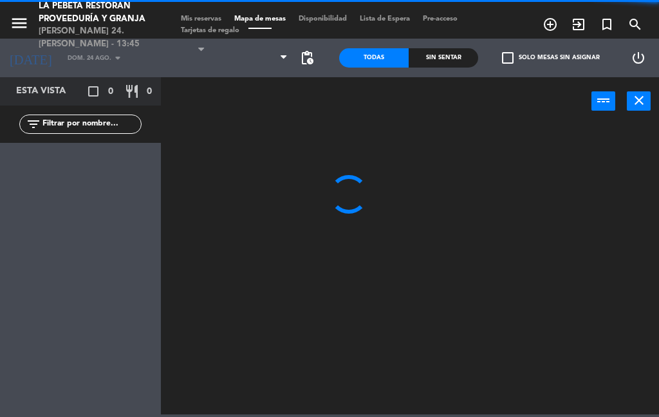
select select "lunch"
select select
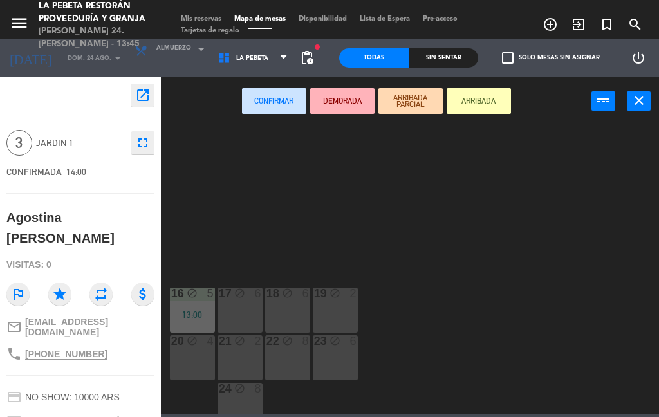
scroll to position [670, 0]
click at [300, 302] on div "18 block 6" at bounding box center [287, 308] width 45 height 45
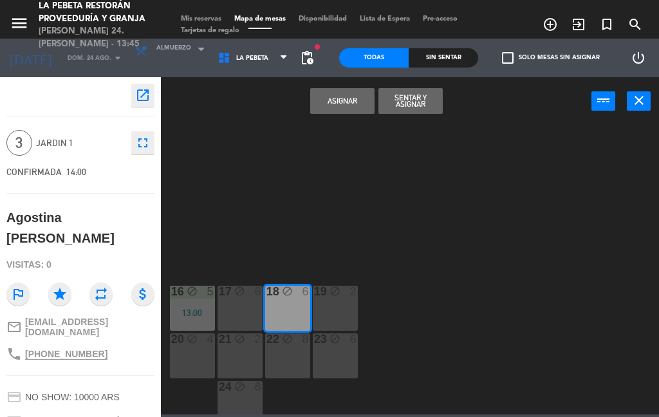
click at [357, 105] on button "Asignar" at bounding box center [342, 101] width 64 height 26
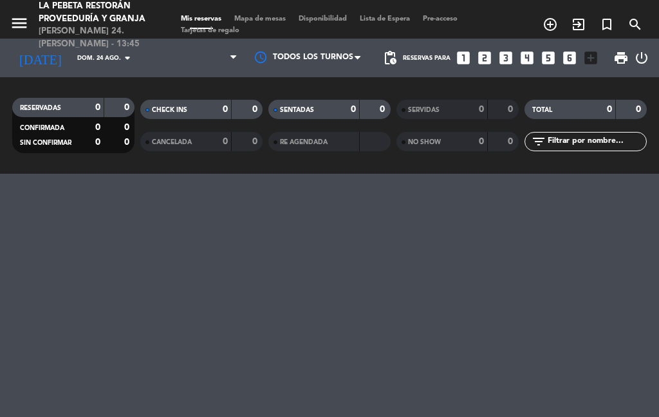
select select "lunch"
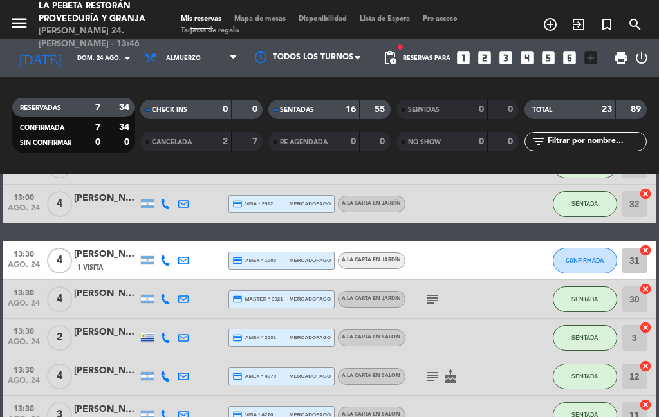
scroll to position [521, 0]
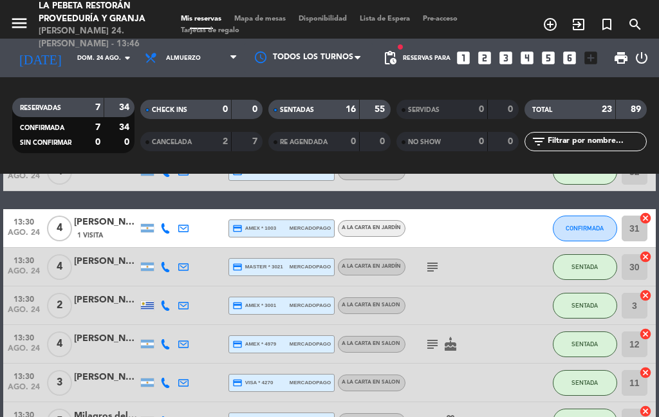
click at [601, 225] on span "CONFIRMADA" at bounding box center [585, 228] width 38 height 7
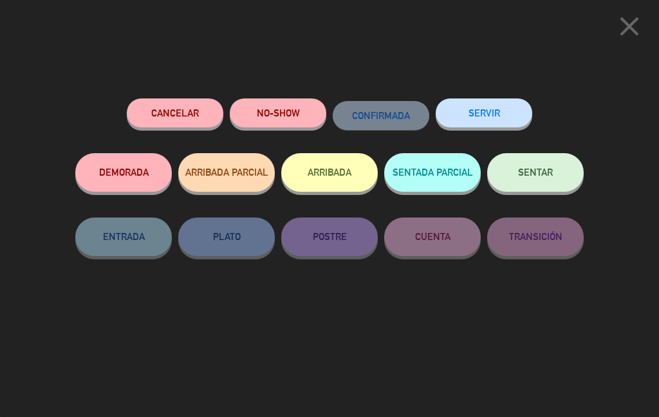
click at [566, 169] on button "SENTAR" at bounding box center [535, 172] width 97 height 39
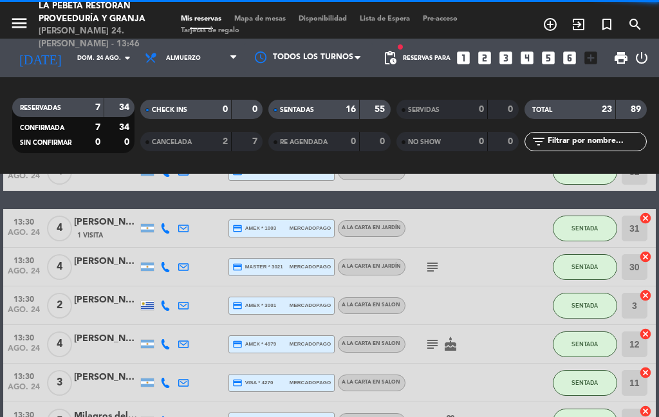
select select "lunch"
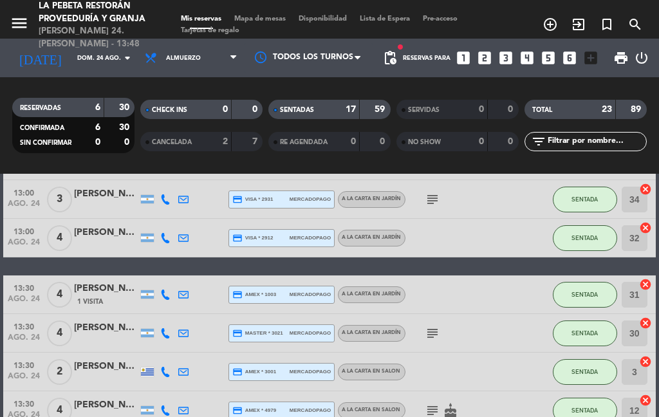
scroll to position [453, 0]
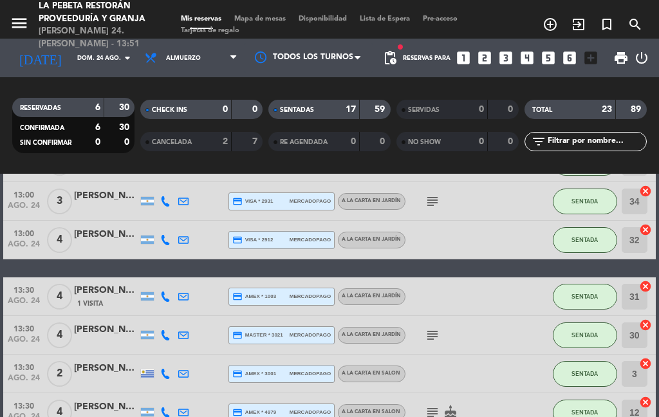
select select "lunch"
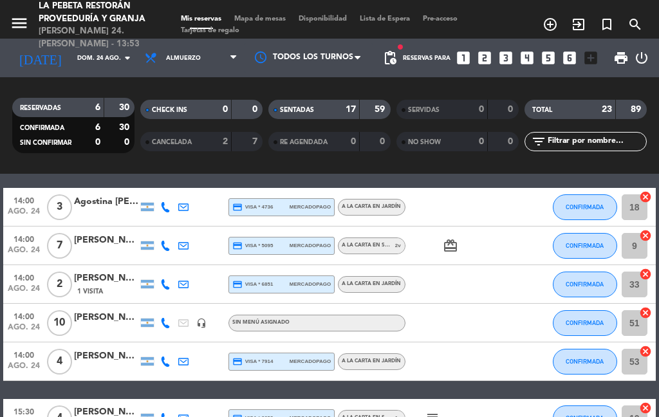
scroll to position [786, 0]
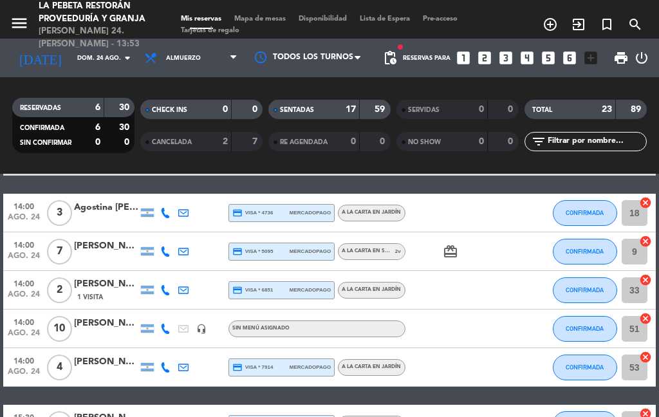
click at [628, 355] on input "53" at bounding box center [635, 368] width 26 height 26
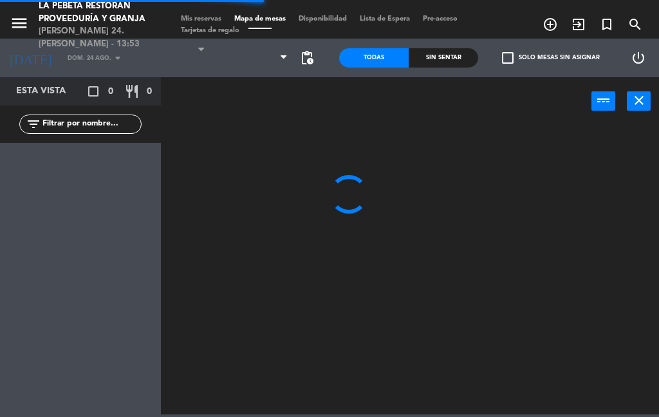
select select "lunch"
select select
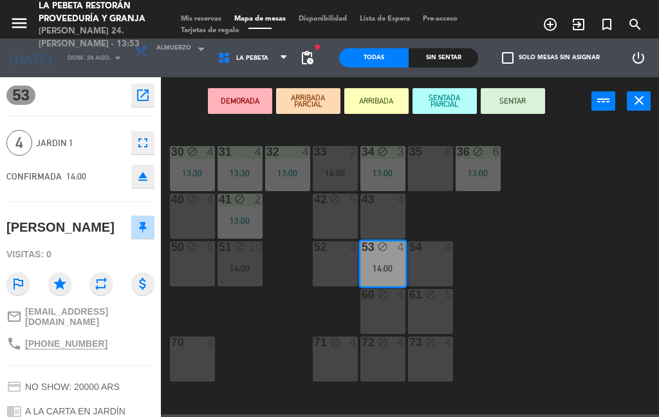
click at [490, 162] on div "36 block 6 13:00" at bounding box center [478, 168] width 45 height 45
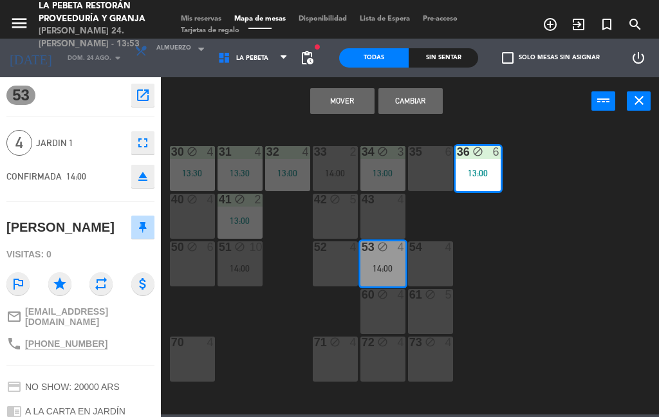
click at [348, 113] on button "Mover" at bounding box center [342, 101] width 64 height 26
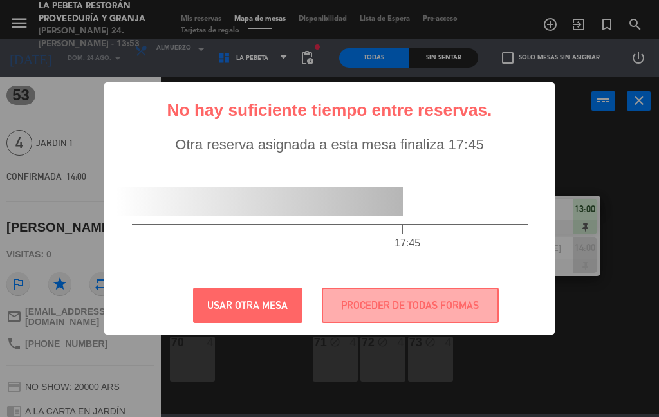
click at [467, 301] on button "PROCEDER DE TODAS FORMAS" at bounding box center [410, 305] width 177 height 35
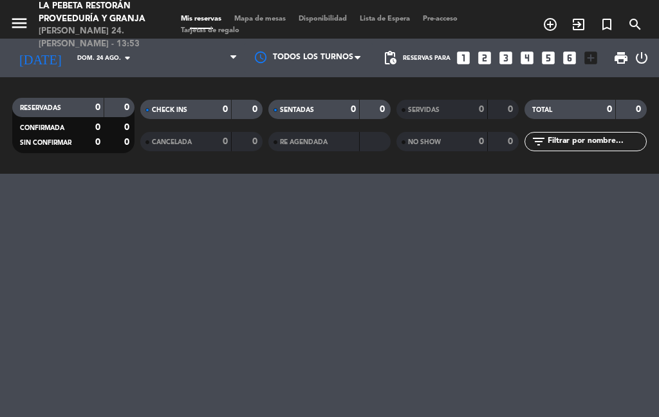
select select "lunch"
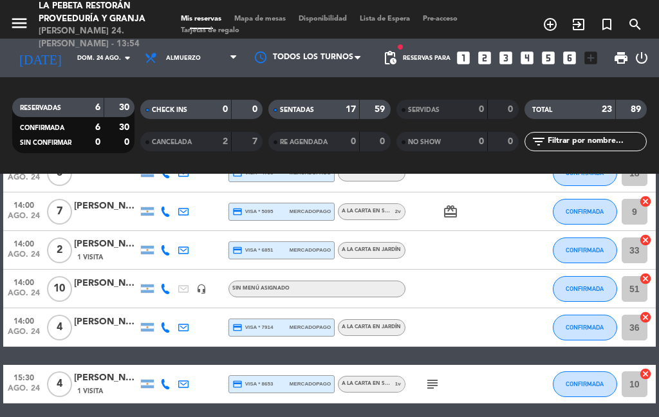
scroll to position [826, 0]
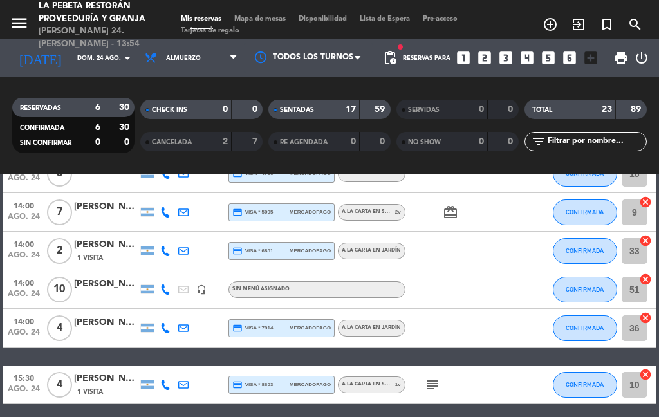
click at [64, 320] on span "4" at bounding box center [59, 329] width 25 height 26
click at [104, 325] on div "[PERSON_NAME]" at bounding box center [106, 323] width 64 height 15
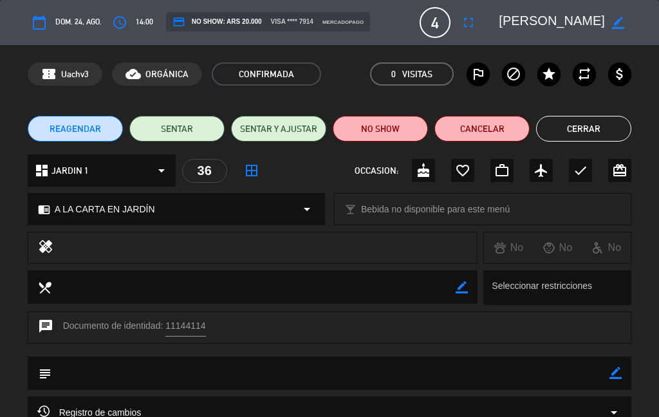
click at [592, 141] on button "Cerrar" at bounding box center [583, 129] width 95 height 26
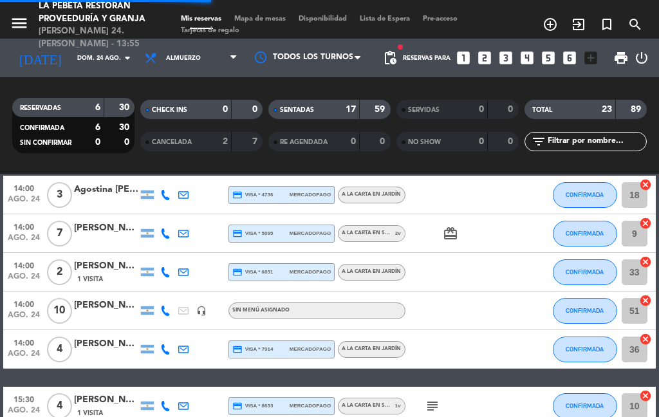
select select "lunch"
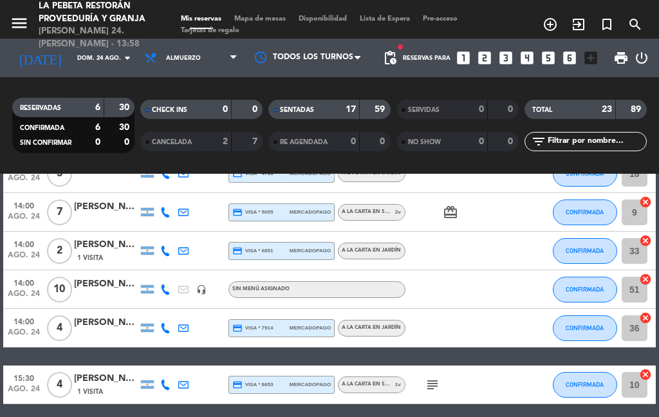
select select "lunch"
click at [593, 288] on span "CONFIRMADA" at bounding box center [585, 289] width 38 height 7
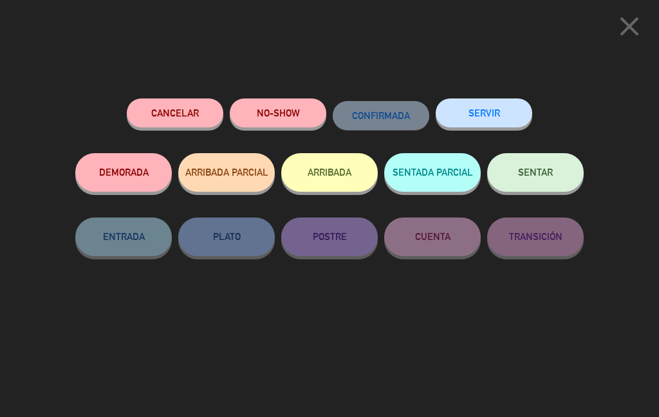
click at [562, 171] on button "SENTAR" at bounding box center [535, 172] width 97 height 39
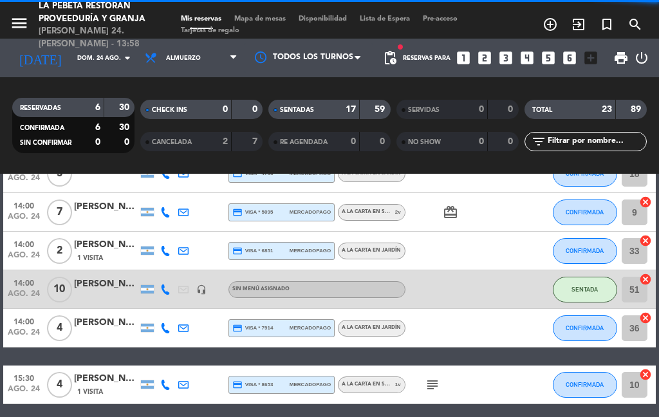
select select "lunch"
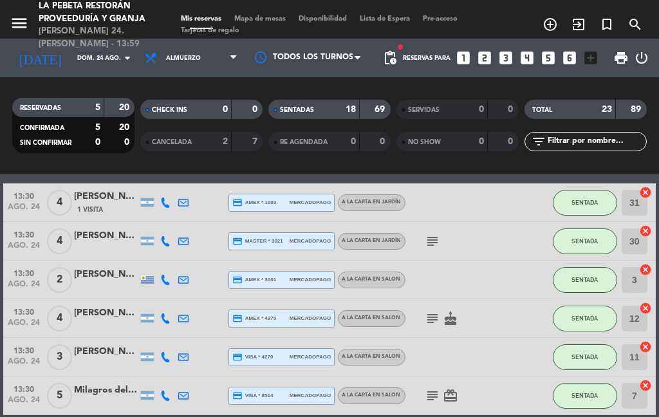
scroll to position [538, 0]
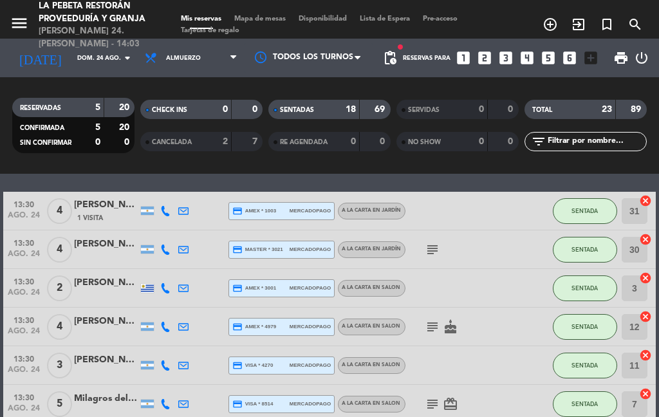
select select "lunch"
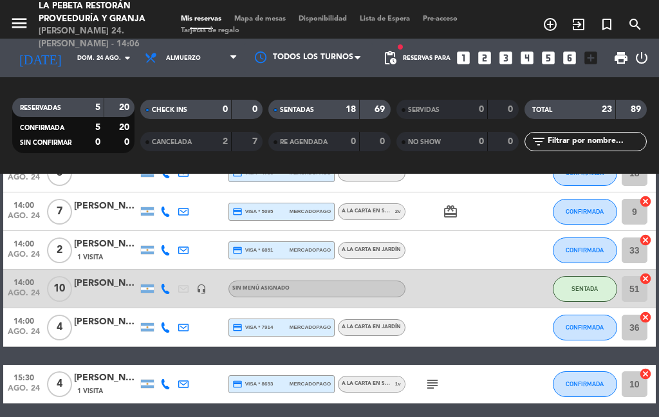
scroll to position [826, 0]
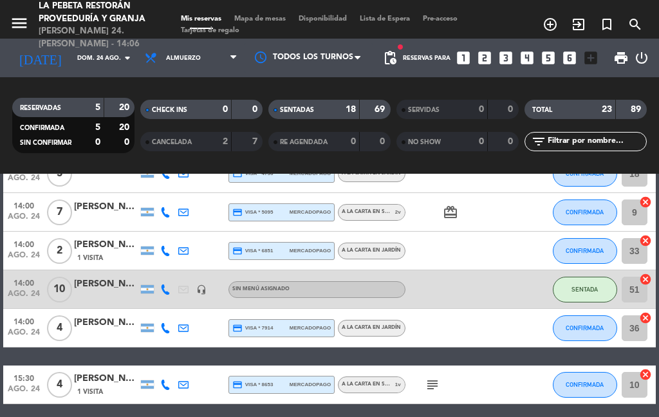
click at [623, 202] on input "9" at bounding box center [635, 213] width 26 height 26
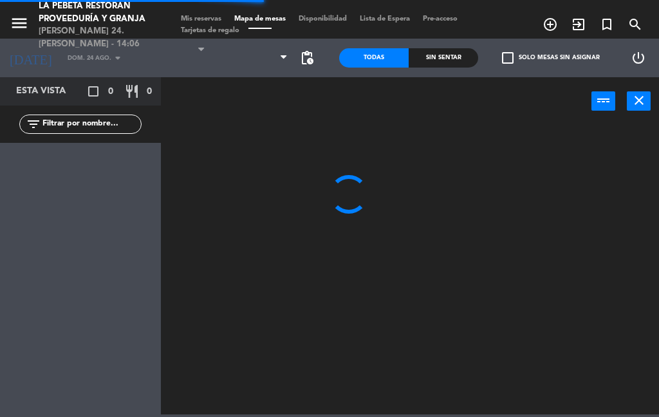
select select "lunch"
select select
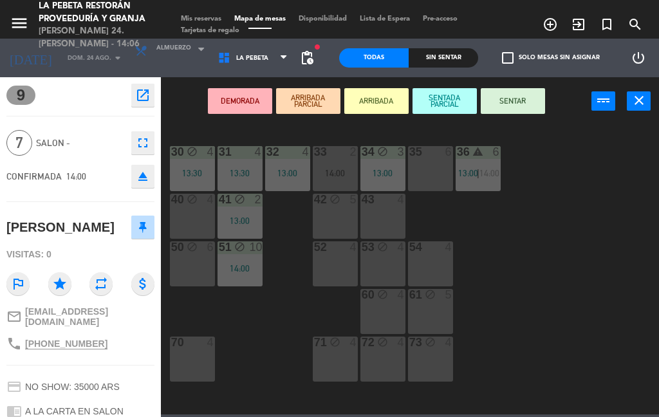
click at [217, 15] on span "Mis reservas" at bounding box center [201, 18] width 53 height 7
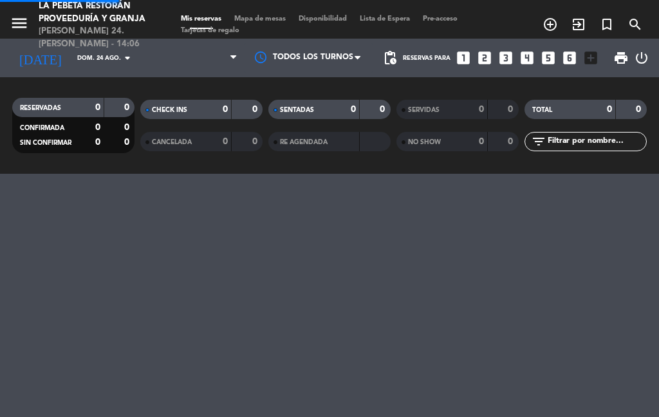
select select "lunch"
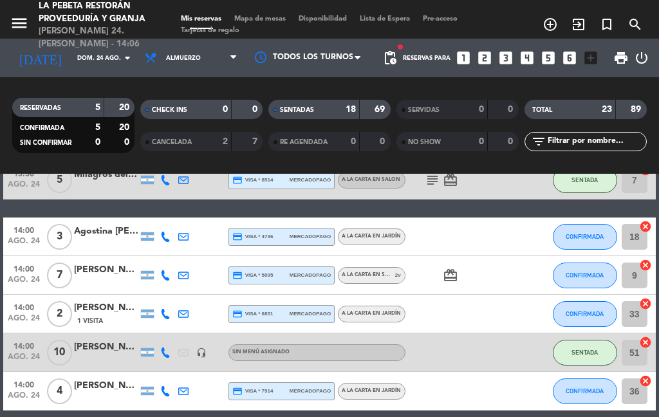
scroll to position [764, 0]
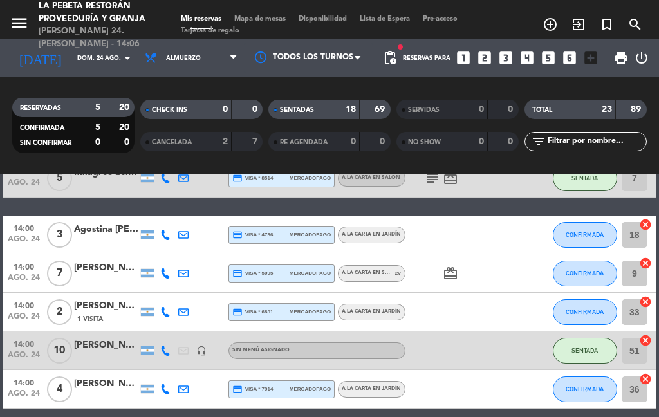
click at [585, 270] on span "CONFIRMADA" at bounding box center [585, 273] width 38 height 7
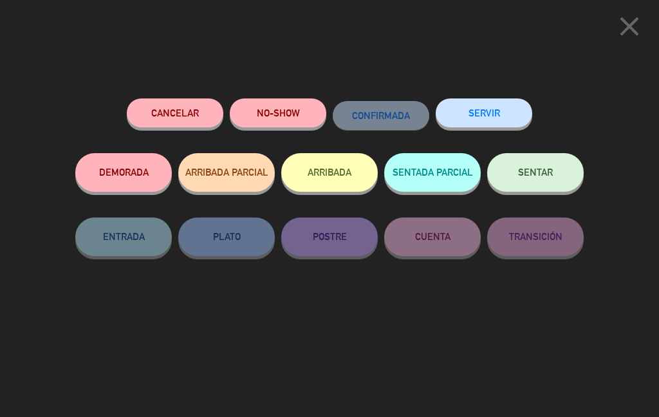
click at [540, 173] on span "SENTAR" at bounding box center [535, 172] width 35 height 11
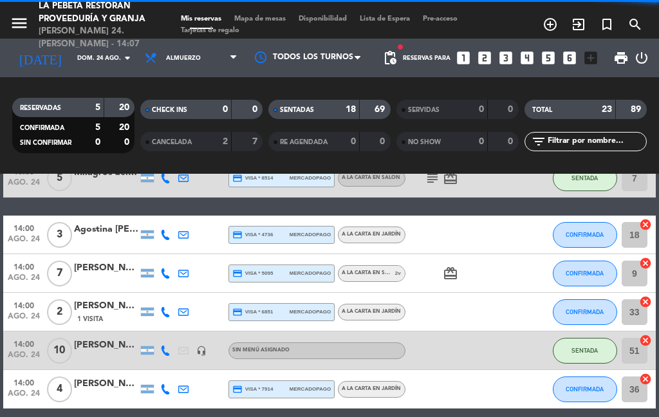
select select "lunch"
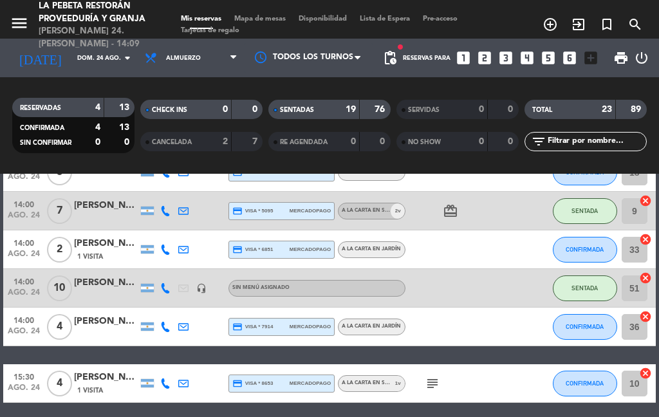
scroll to position [826, 0]
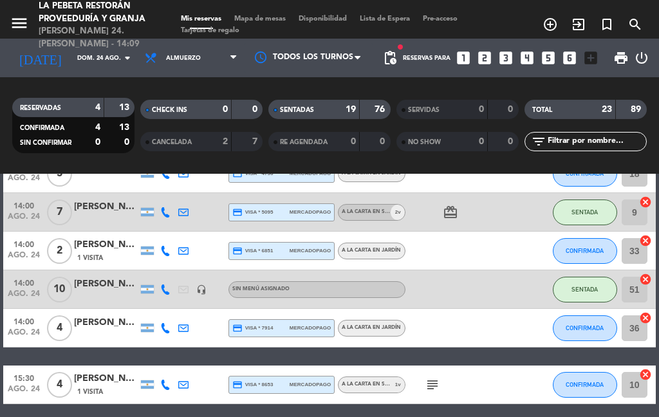
click at [591, 255] on button "CONFIRMADA" at bounding box center [585, 251] width 64 height 26
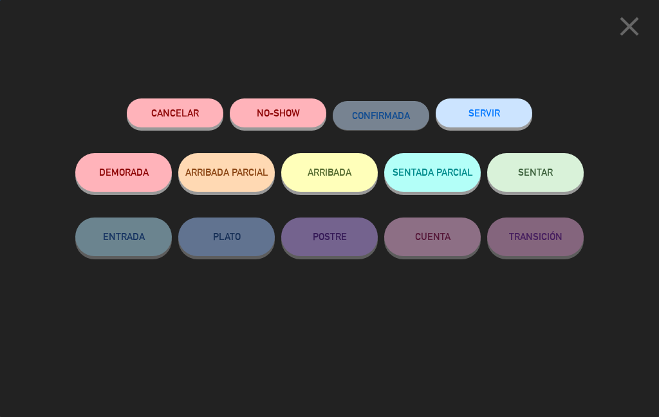
click at [565, 179] on button "SENTAR" at bounding box center [535, 172] width 97 height 39
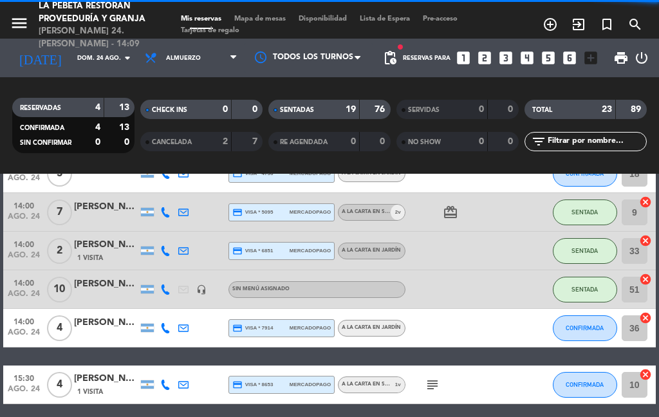
select select "lunch"
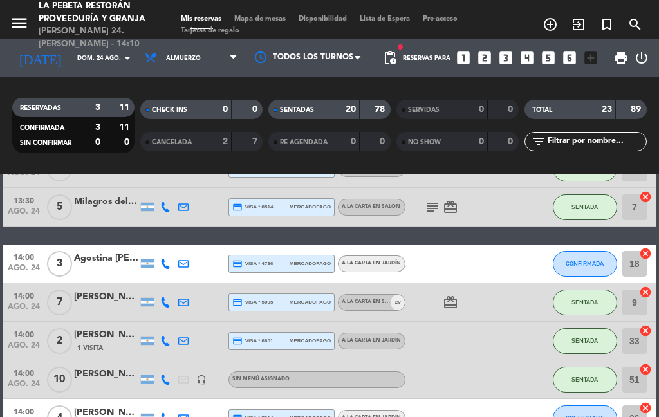
scroll to position [749, 0]
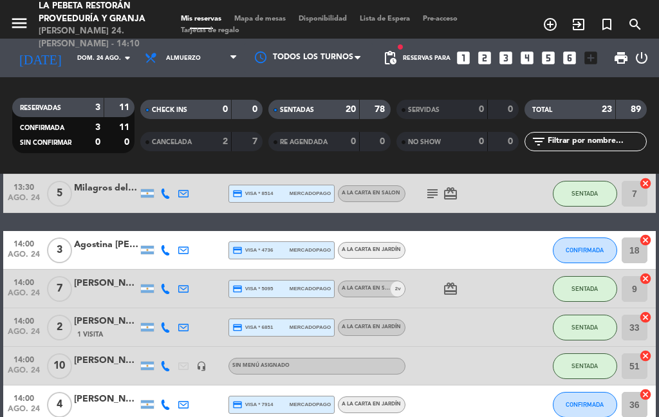
click at [526, 62] on icon "looks_4" at bounding box center [527, 58] width 17 height 17
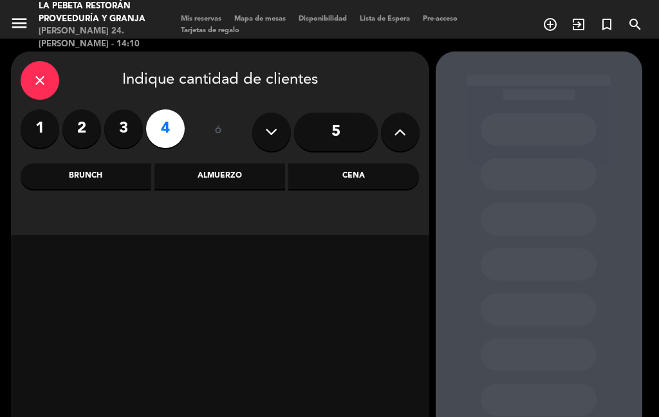
click at [238, 188] on div "Almuerzo" at bounding box center [220, 177] width 131 height 26
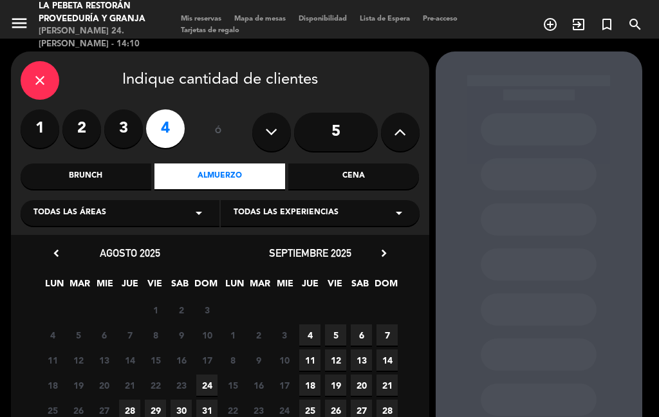
click at [214, 375] on span "24" at bounding box center [206, 385] width 21 height 21
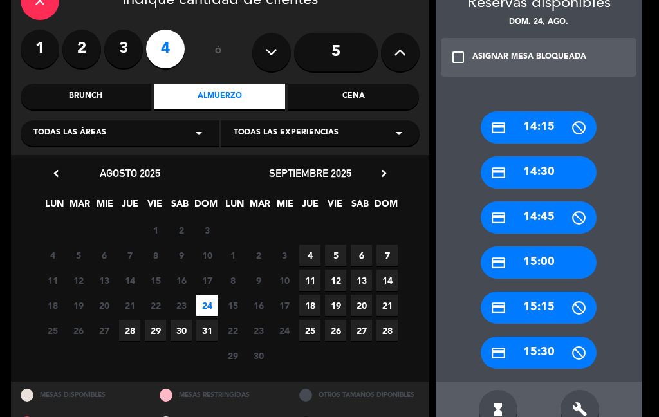
scroll to position [82, 0]
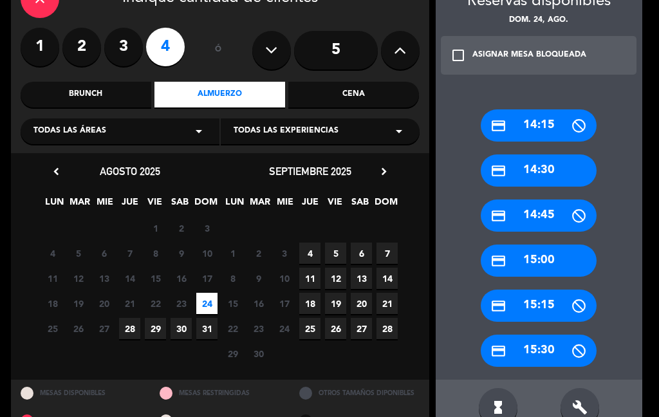
click at [576, 173] on div "credit_card 14:30" at bounding box center [539, 171] width 116 height 32
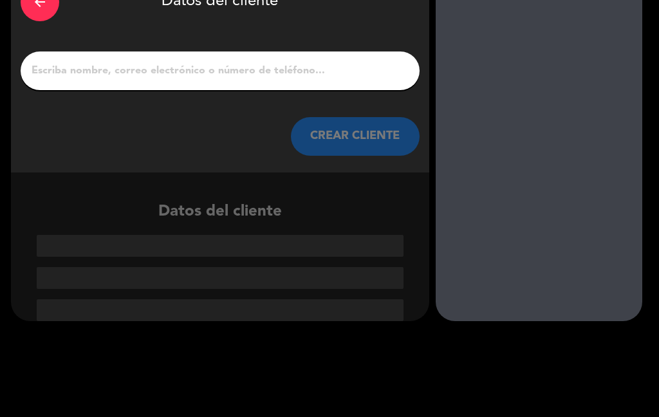
scroll to position [31, 0]
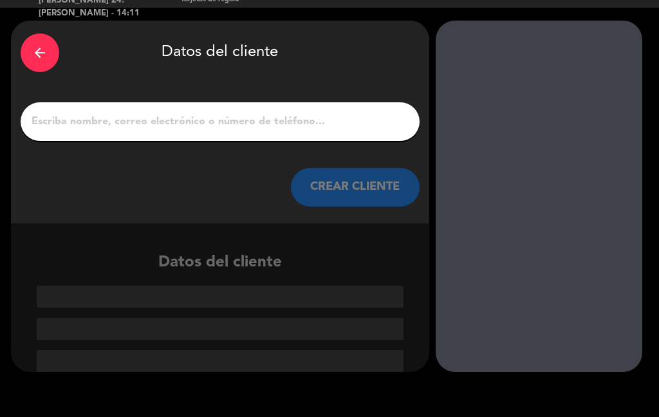
click at [362, 123] on input "1" at bounding box center [220, 122] width 380 height 18
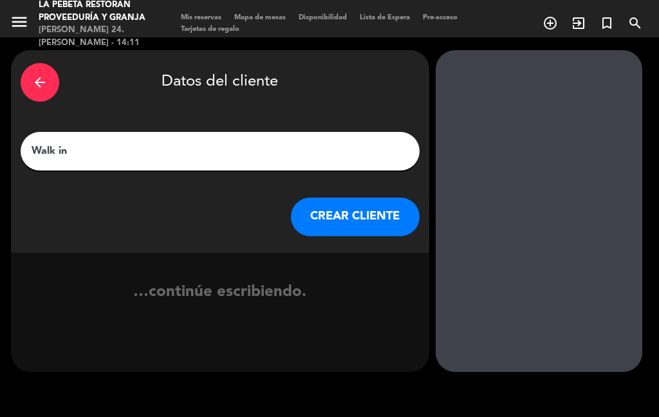
type input "Walk in"
click at [394, 295] on div "…continúe escribiendo." at bounding box center [220, 304] width 419 height 48
click at [368, 214] on button "CREAR CLIENTE" at bounding box center [355, 217] width 129 height 39
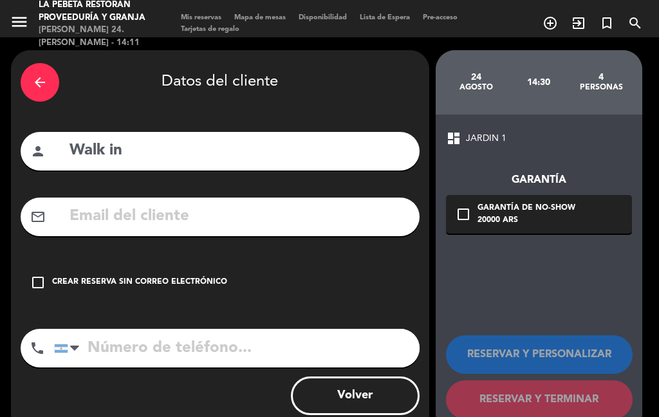
click at [121, 279] on div "Crear reserva sin correo electrónico" at bounding box center [139, 282] width 175 height 13
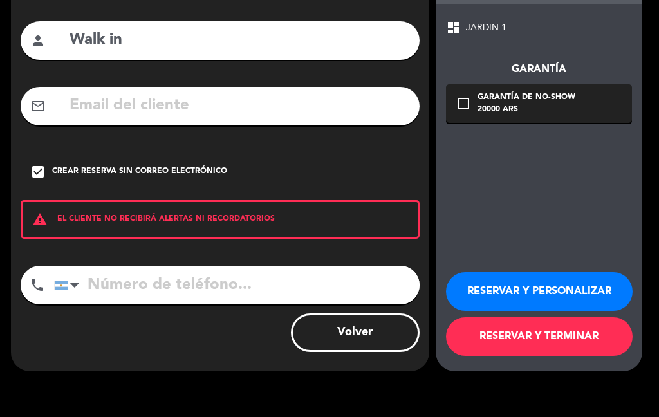
scroll to position [111, 0]
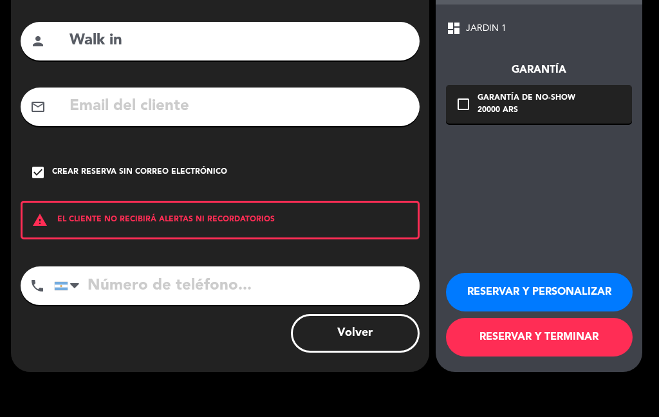
click at [593, 331] on button "RESERVAR Y TERMINAR" at bounding box center [539, 337] width 187 height 39
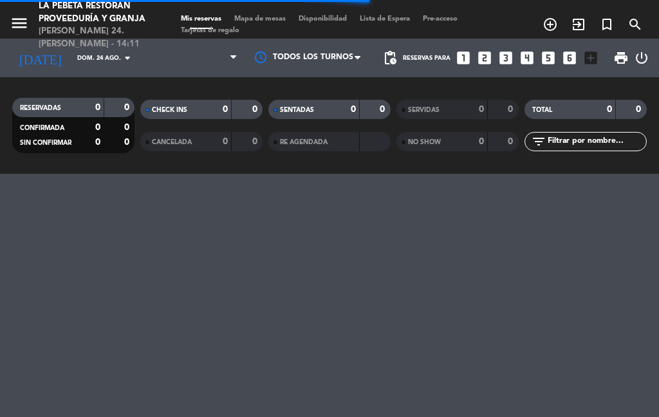
select select "lunch"
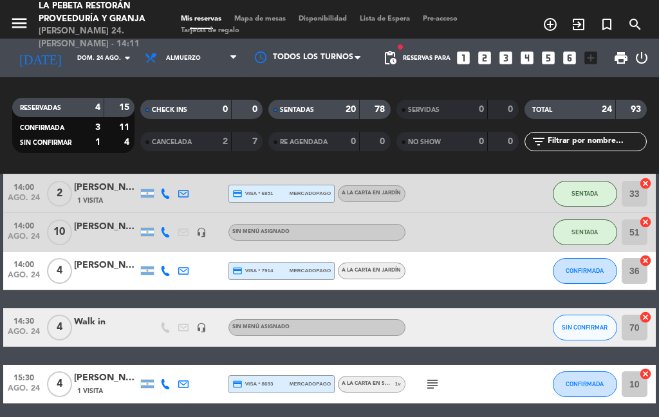
scroll to position [882, 0]
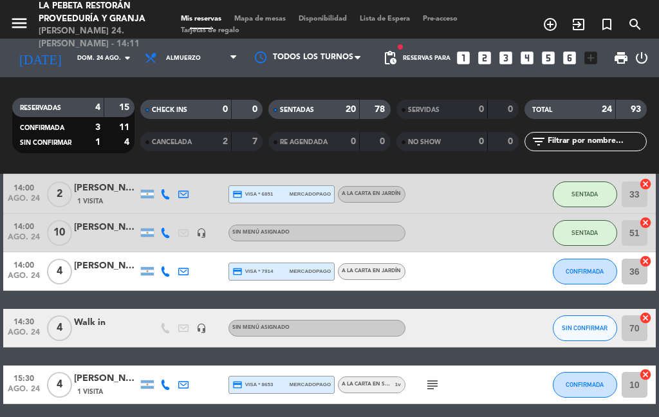
click at [588, 325] on span "SIN CONFIRMAR" at bounding box center [585, 328] width 46 height 7
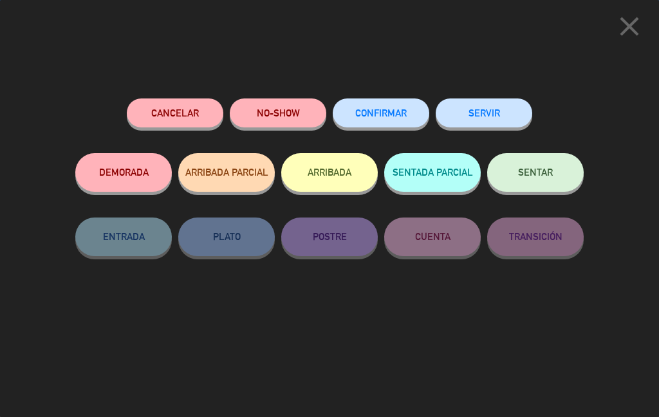
click at [567, 182] on button "SENTAR" at bounding box center [535, 172] width 97 height 39
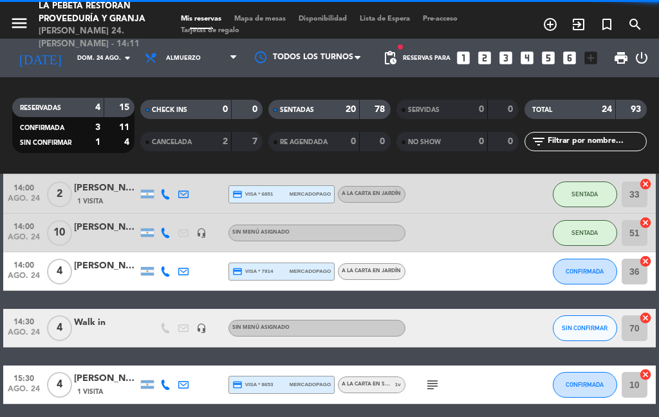
select select "lunch"
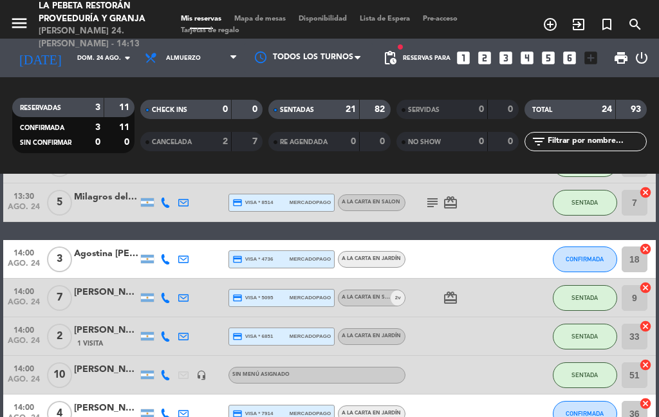
scroll to position [705, 0]
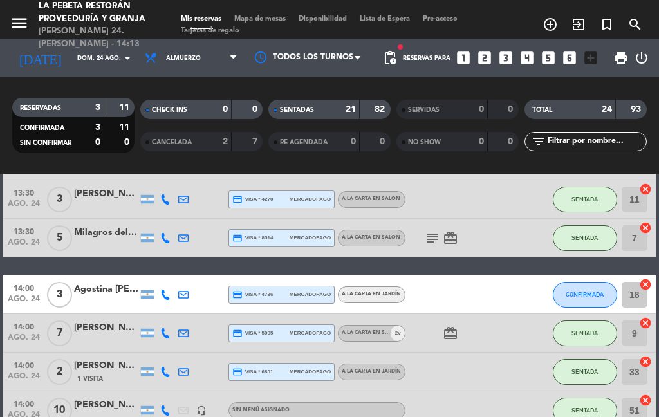
click at [598, 293] on span "CONFIRMADA" at bounding box center [585, 294] width 38 height 7
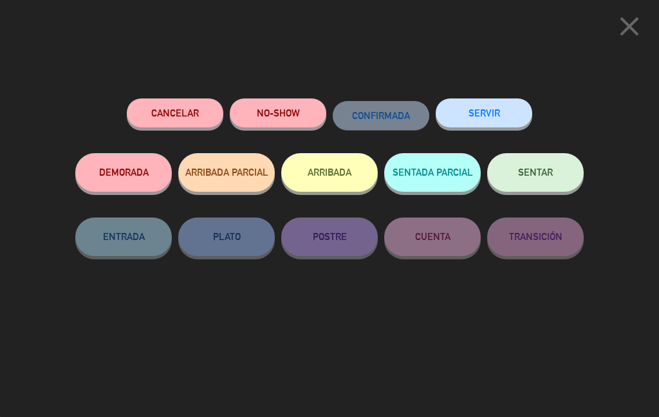
click at [560, 181] on button "SENTAR" at bounding box center [535, 172] width 97 height 39
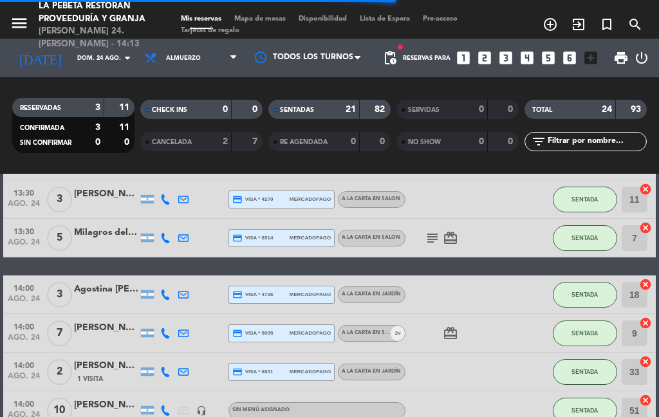
select select "lunch"
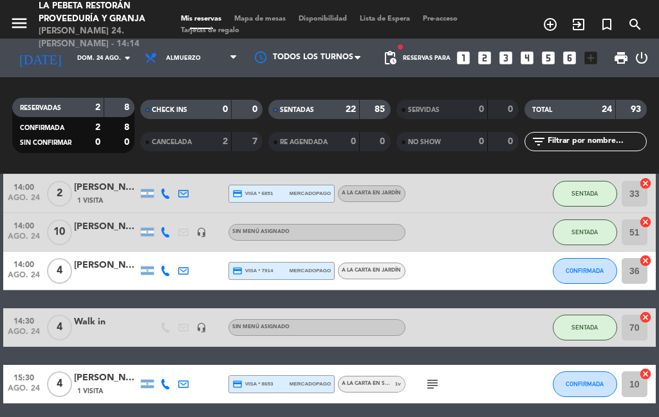
scroll to position [882, 0]
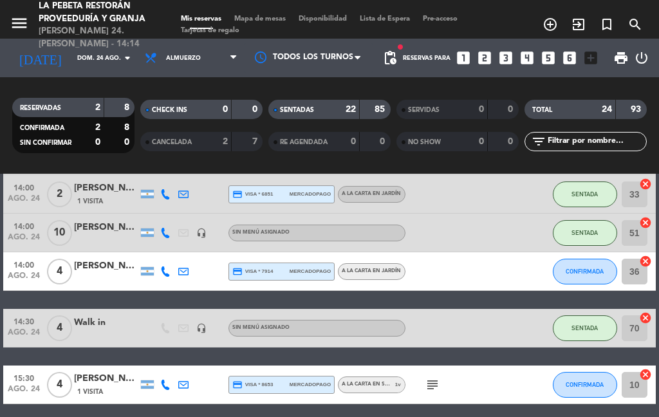
click at [103, 263] on div "[PERSON_NAME]" at bounding box center [106, 266] width 64 height 15
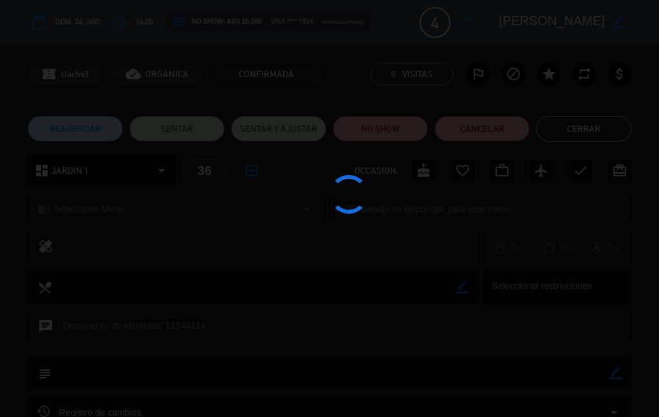
click at [63, 263] on div at bounding box center [329, 208] width 659 height 417
click at [479, 25] on div at bounding box center [329, 208] width 659 height 417
click at [468, 31] on div at bounding box center [329, 208] width 659 height 417
click at [484, 27] on div at bounding box center [329, 208] width 659 height 417
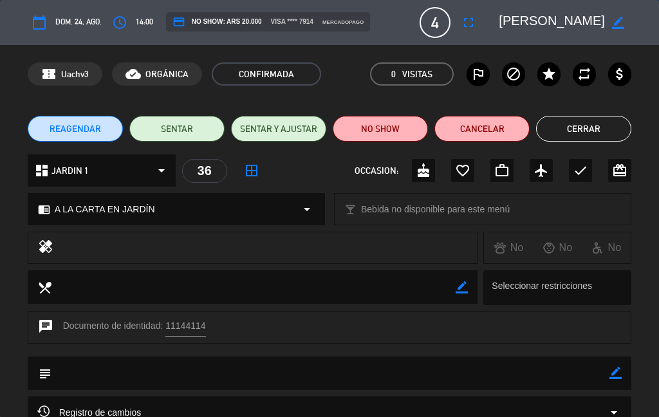
click at [474, 44] on div "calendar_today dom. 24, ago. access_time 14:00 credit_card NO SHOW: ARS 20.000 …" at bounding box center [329, 22] width 659 height 45
click at [471, 26] on icon "fullscreen" at bounding box center [468, 22] width 15 height 15
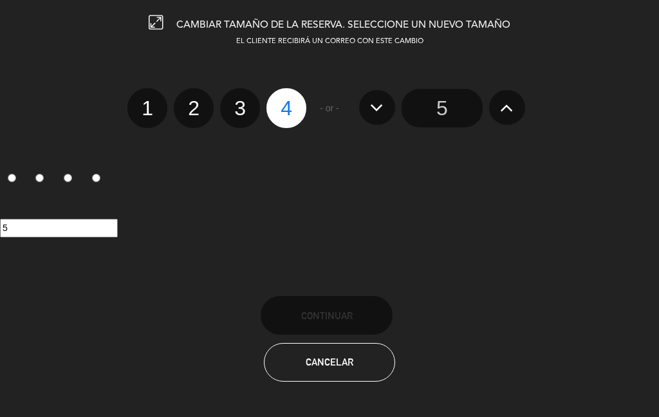
click at [520, 100] on button at bounding box center [507, 107] width 36 height 35
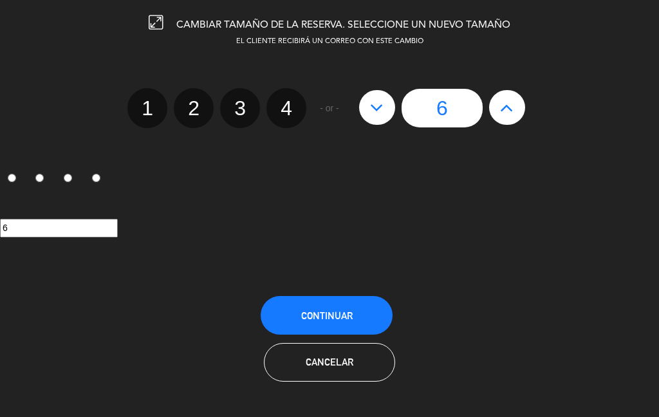
click at [370, 305] on button "Continuar" at bounding box center [327, 315] width 132 height 39
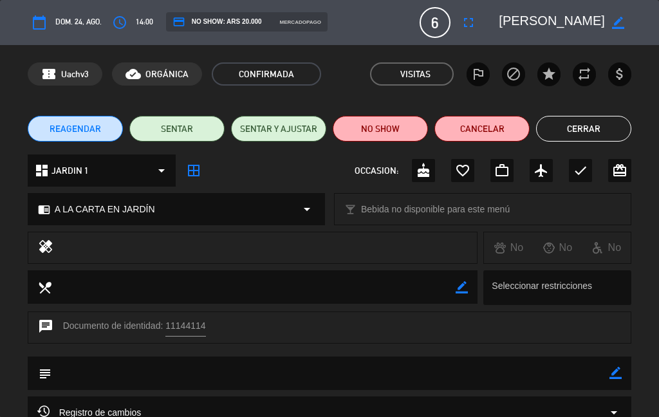
click at [587, 122] on button "Cerrar" at bounding box center [583, 129] width 95 height 26
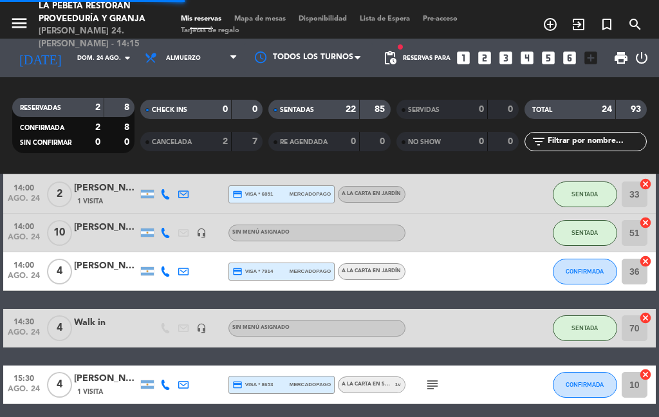
select select "lunch"
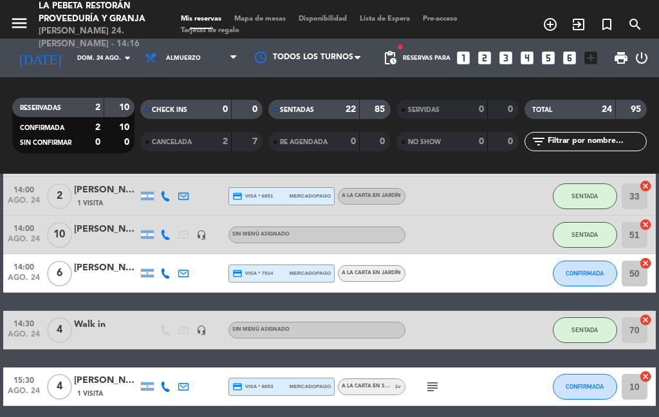
select select "lunch"
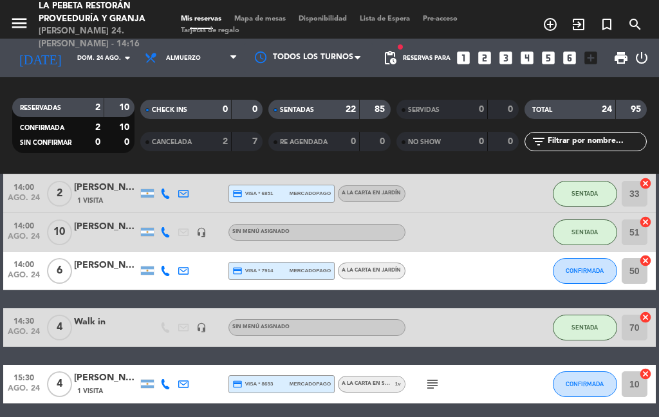
scroll to position [882, 0]
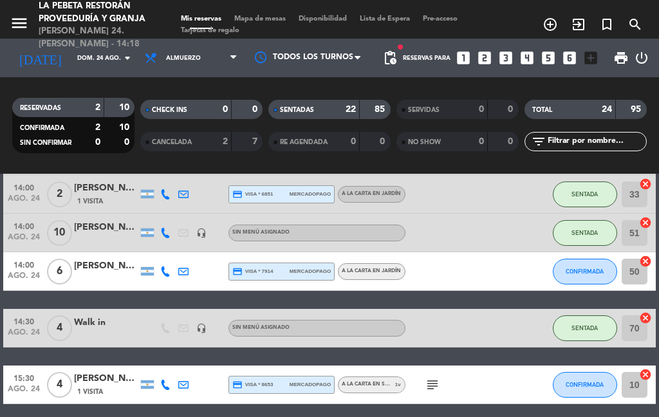
click at [576, 274] on span "CONFIRMADA" at bounding box center [585, 271] width 38 height 7
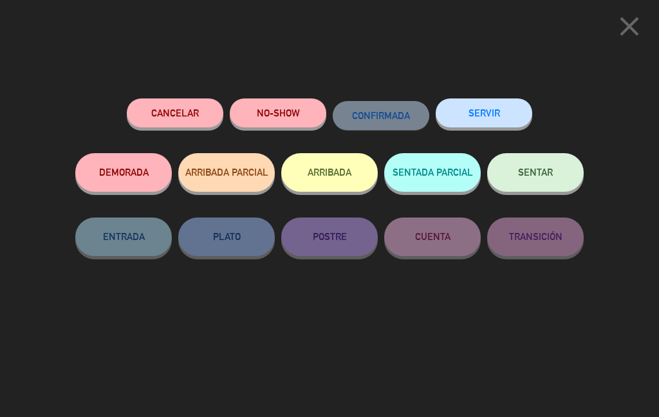
click at [573, 167] on button "SENTAR" at bounding box center [535, 172] width 97 height 39
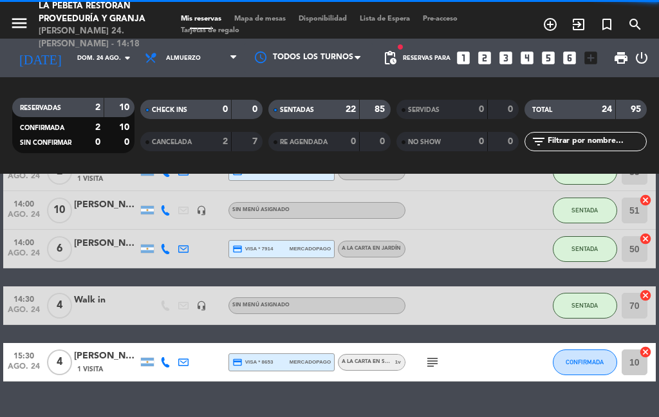
select select "lunch"
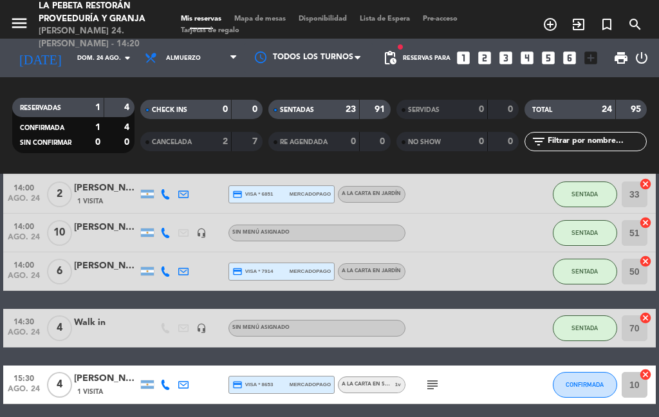
click at [437, 380] on icon "subject" at bounding box center [432, 384] width 15 height 15
click at [439, 384] on icon "subject" at bounding box center [432, 384] width 15 height 15
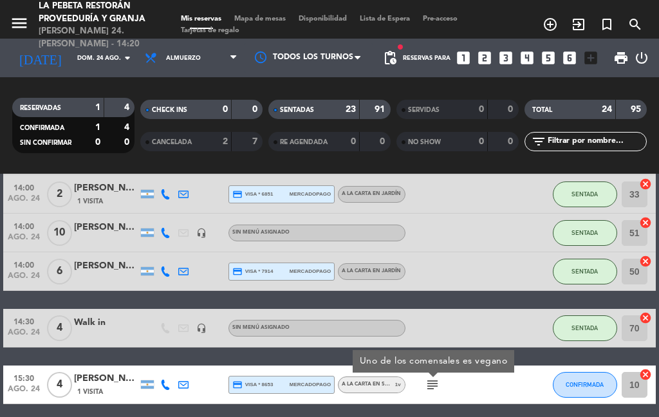
click at [439, 385] on icon "subject" at bounding box center [432, 384] width 15 height 15
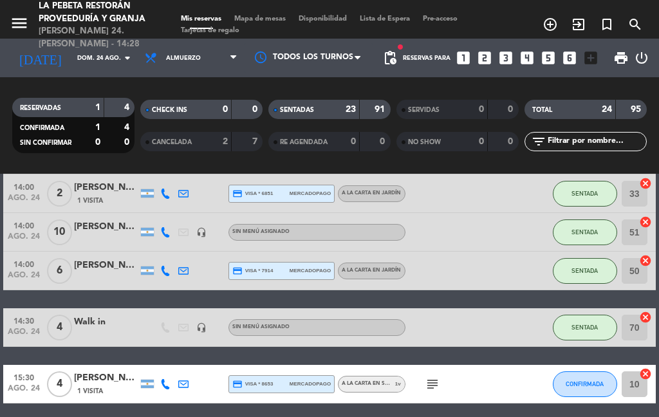
scroll to position [879, 0]
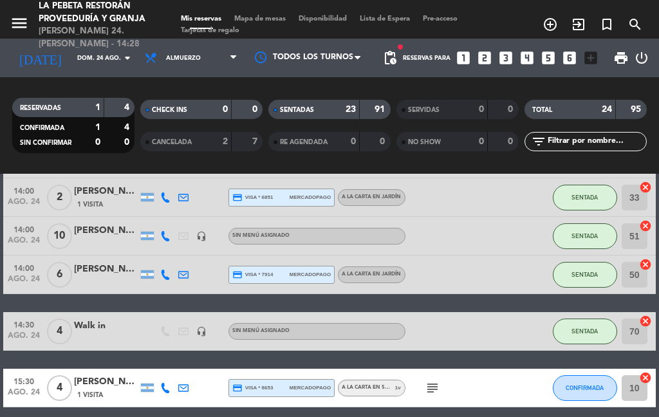
select select "lunch"
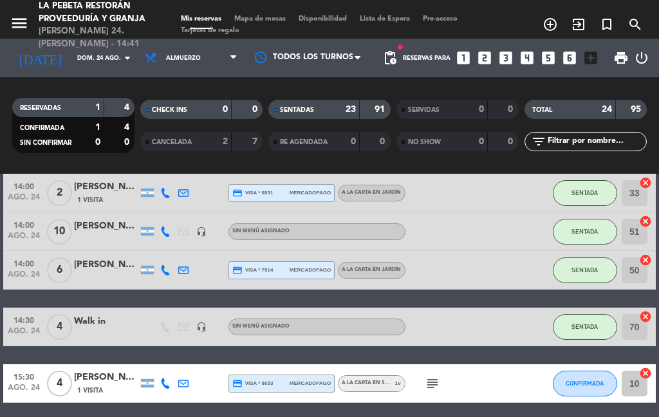
scroll to position [882, 0]
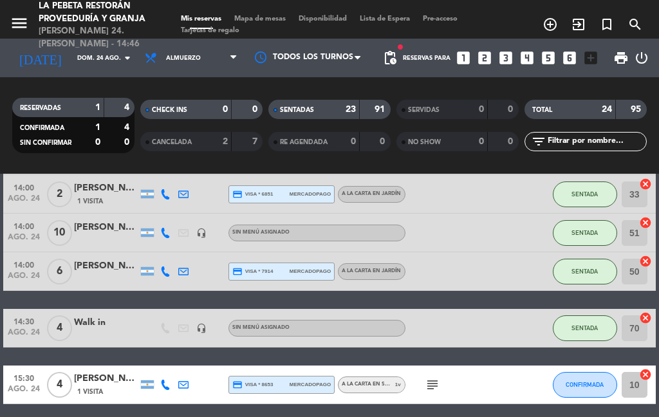
select select "lunch"
click at [161, 394] on div at bounding box center [165, 385] width 18 height 38
click at [160, 377] on div at bounding box center [165, 385] width 18 height 38
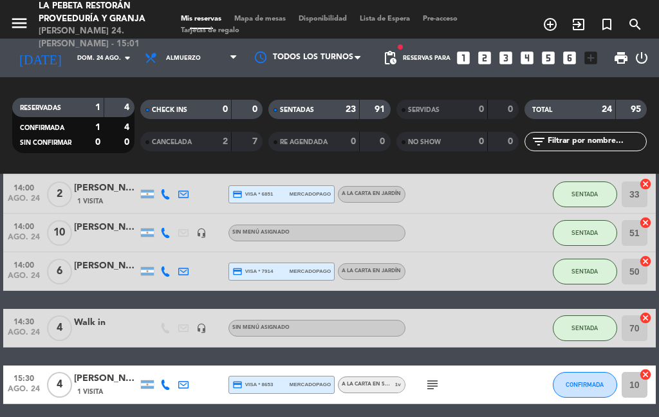
click at [156, 378] on div at bounding box center [165, 385] width 18 height 38
click at [164, 389] on icon at bounding box center [165, 385] width 10 height 10
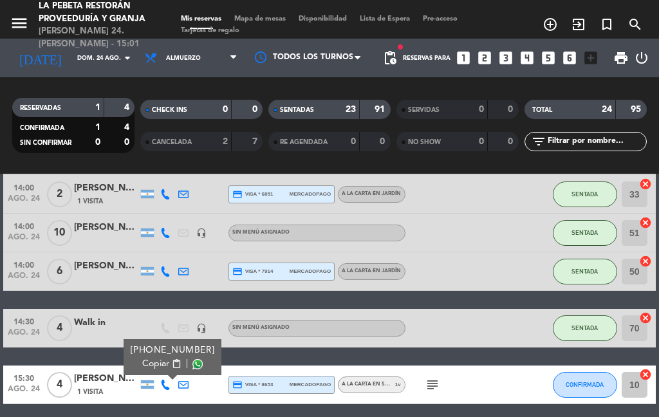
click at [153, 370] on span "Copiar" at bounding box center [155, 364] width 27 height 14
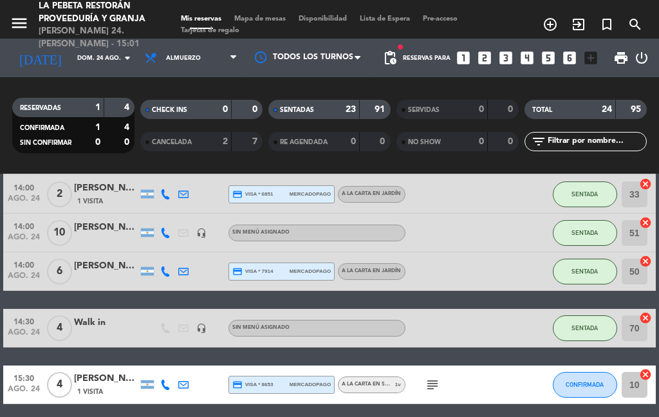
click at [166, 375] on div at bounding box center [165, 385] width 18 height 38
click at [162, 381] on icon at bounding box center [165, 385] width 10 height 10
click at [111, 373] on div "[PERSON_NAME]" at bounding box center [106, 379] width 64 height 15
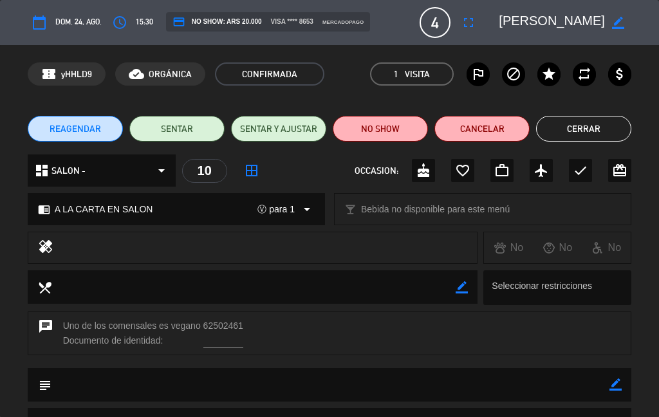
click at [618, 127] on button "Cerrar" at bounding box center [583, 129] width 95 height 26
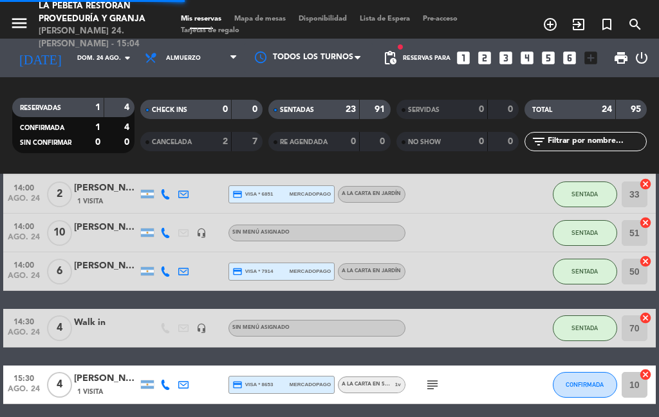
select select "lunch"
click at [434, 392] on icon "subject" at bounding box center [432, 384] width 15 height 15
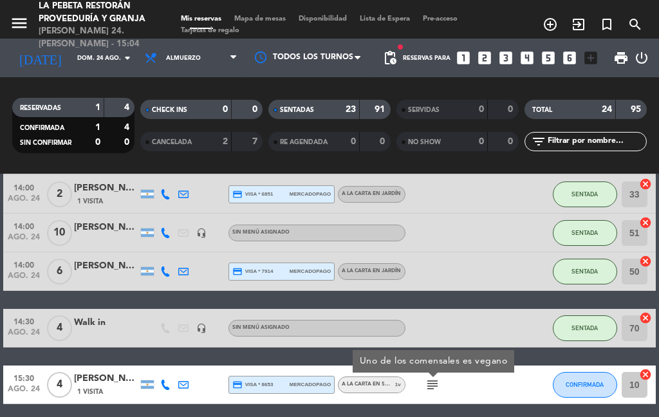
click at [428, 383] on icon "subject" at bounding box center [432, 384] width 15 height 15
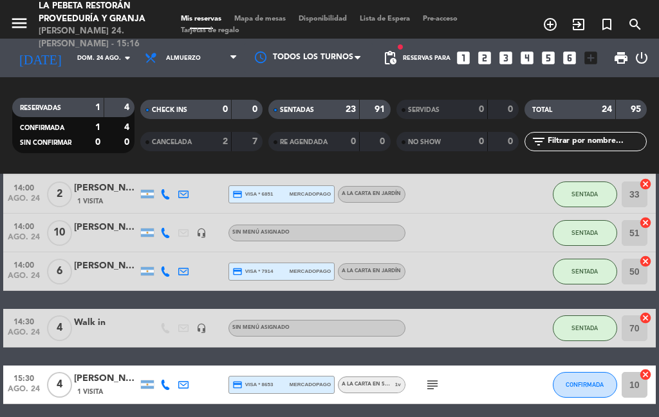
select select "lunch"
click at [581, 375] on button "CONFIRMADA" at bounding box center [585, 385] width 64 height 26
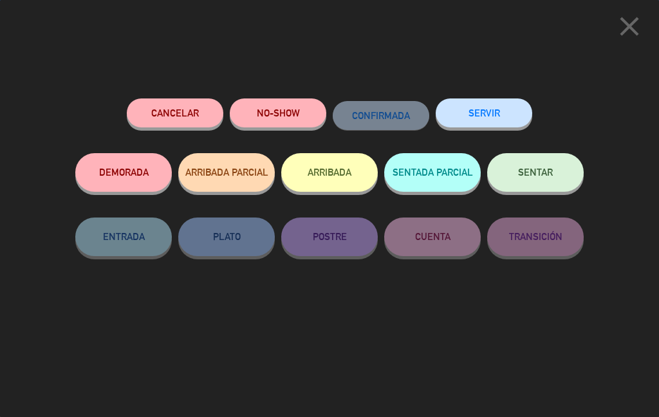
click at [551, 184] on button "SENTAR" at bounding box center [535, 172] width 97 height 39
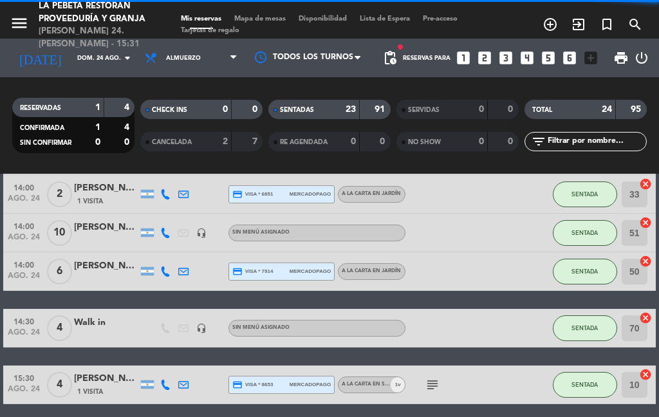
select select "lunch"
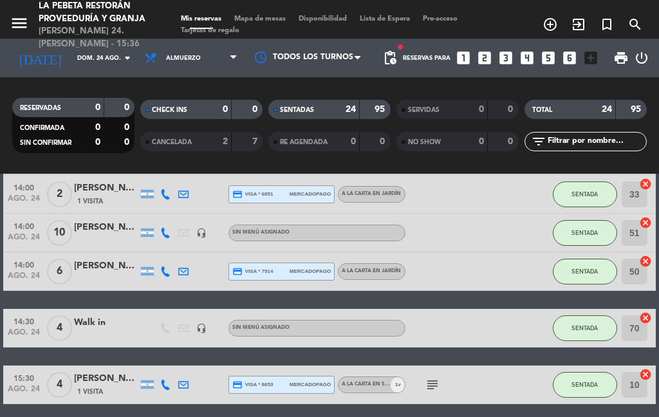
select select "lunch"
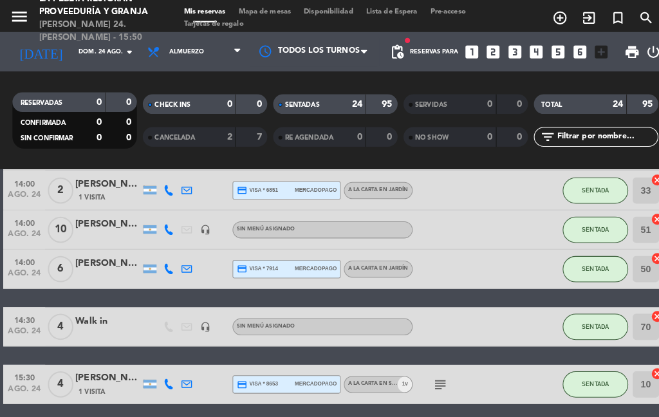
select select "lunch"
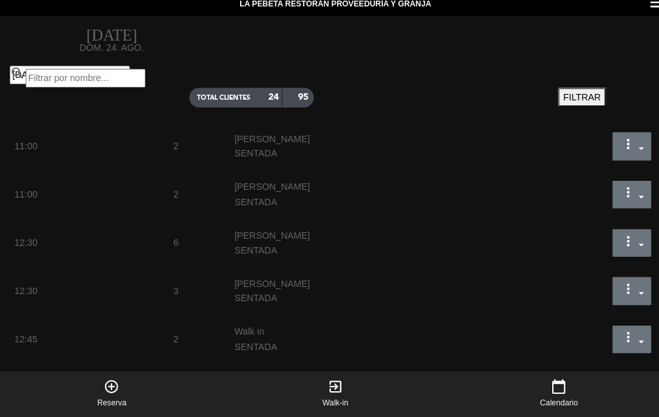
select select "lunch"
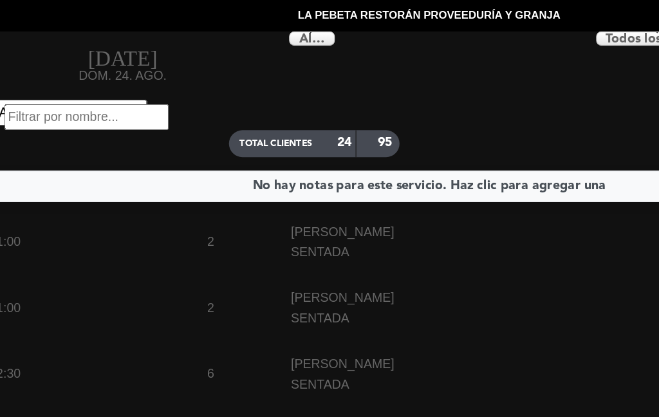
select select "lunch"
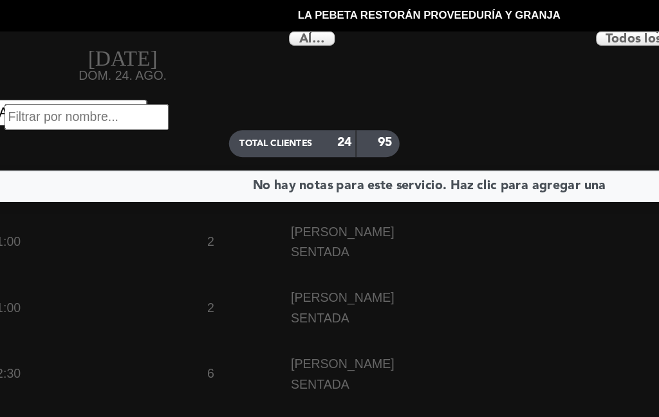
select select "lunch"
